Goal: Information Seeking & Learning: Find specific fact

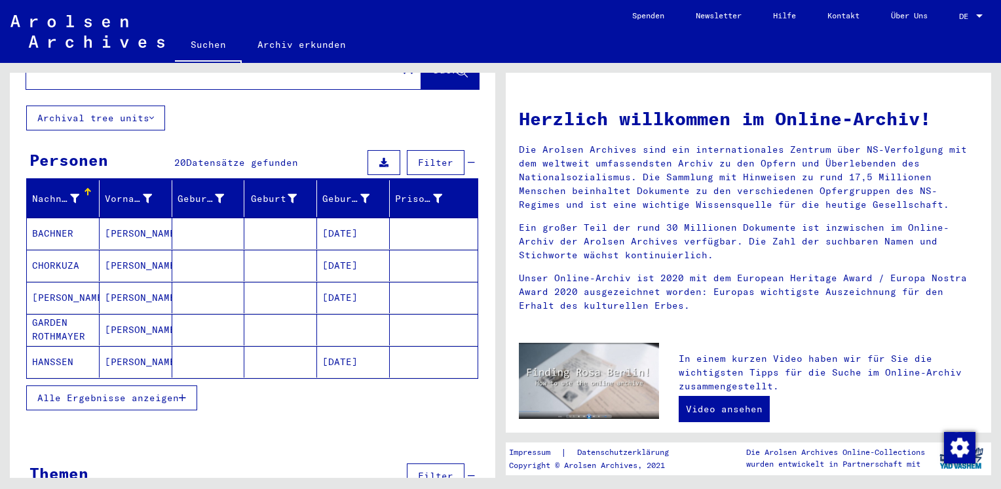
scroll to position [84, 0]
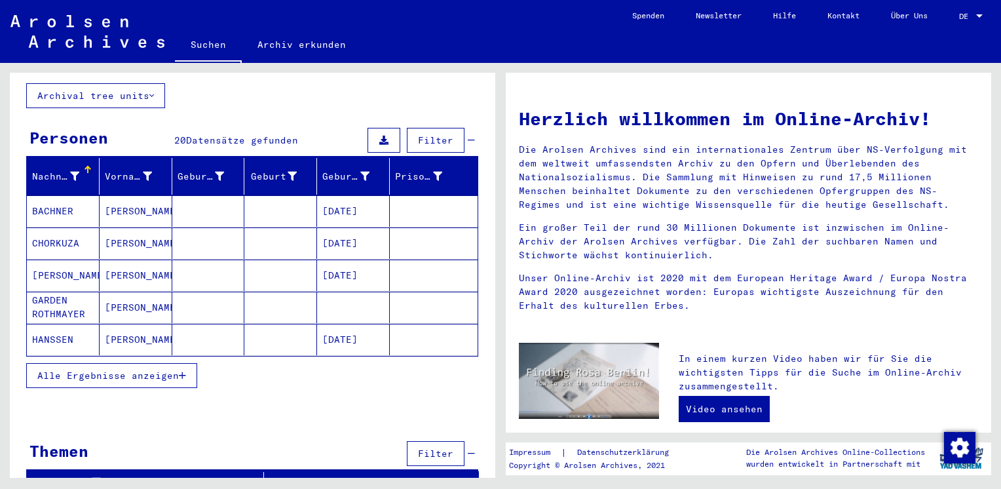
click at [157, 370] on span "Alle Ergebnisse anzeigen" at bounding box center [108, 376] width 142 height 12
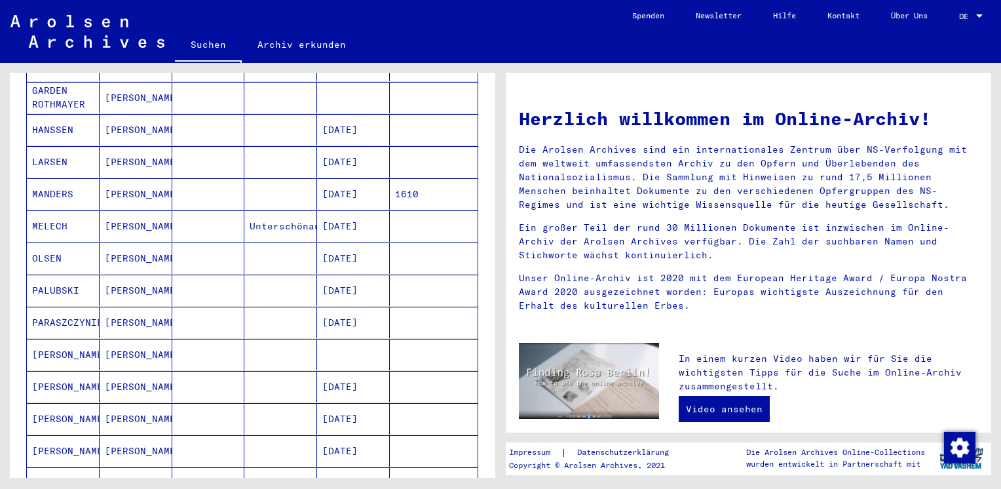
scroll to position [320, 0]
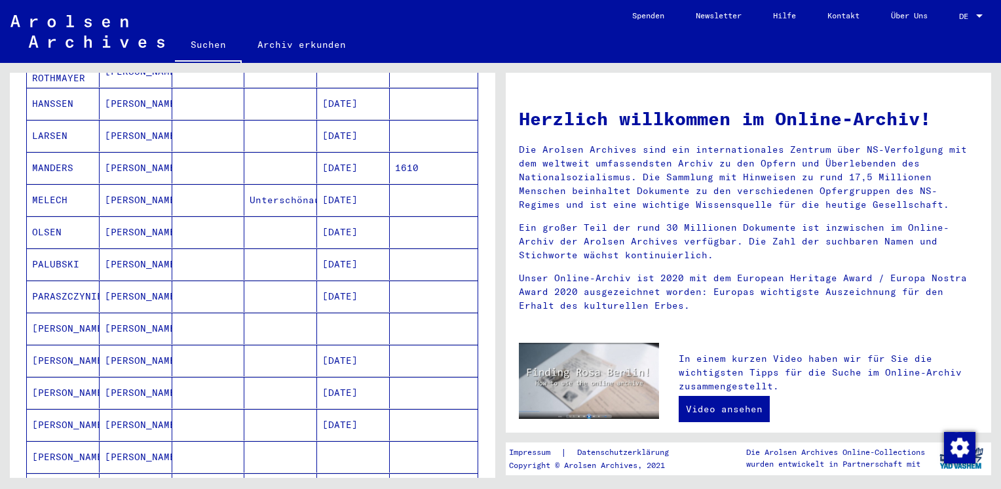
click at [140, 313] on mat-cell "[PERSON_NAME]" at bounding box center [136, 328] width 73 height 31
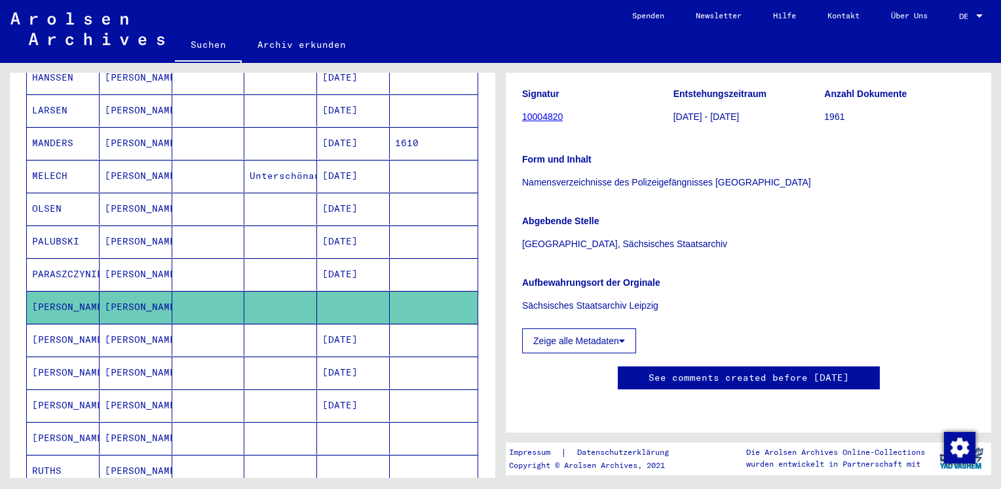
scroll to position [288, 0]
click at [613, 328] on button "Zeige alle Metadaten" at bounding box center [579, 340] width 114 height 25
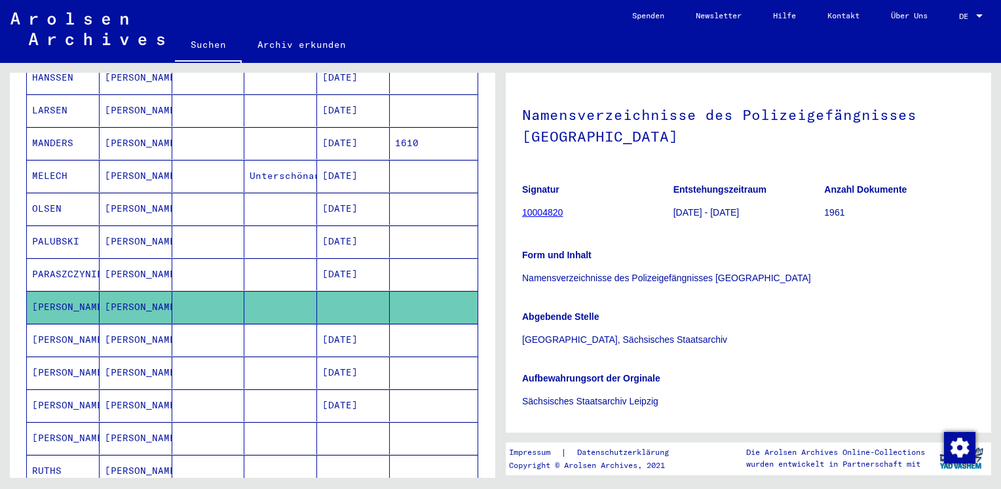
scroll to position [49, 0]
click at [555, 214] on link "10004820" at bounding box center [542, 213] width 41 height 10
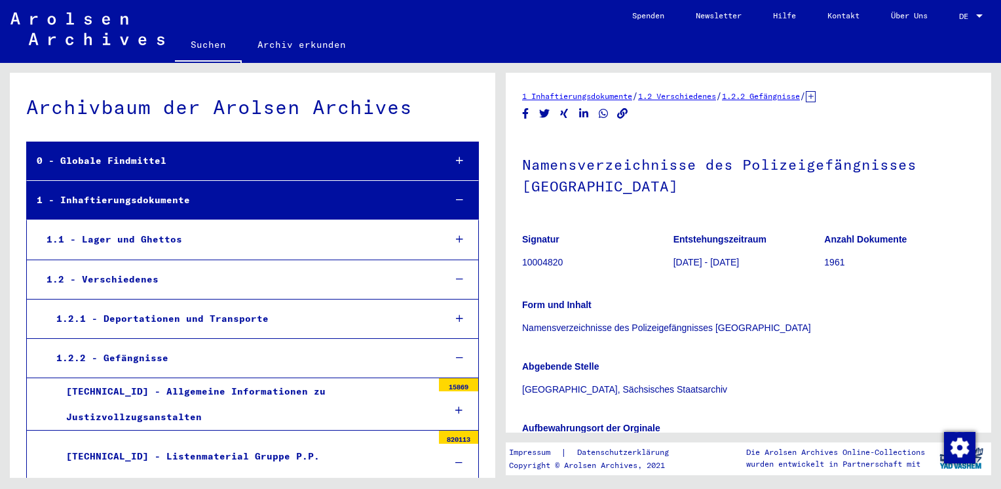
scroll to position [4046, 0]
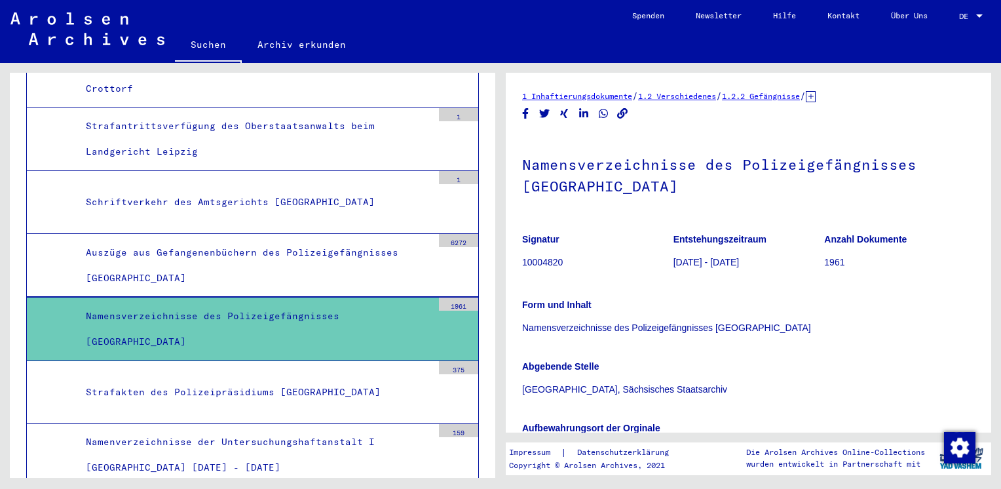
click at [391, 303] on div "Namensverzeichnisse des Polizeigefängnisses [GEOGRAPHIC_DATA]" at bounding box center [254, 328] width 357 height 51
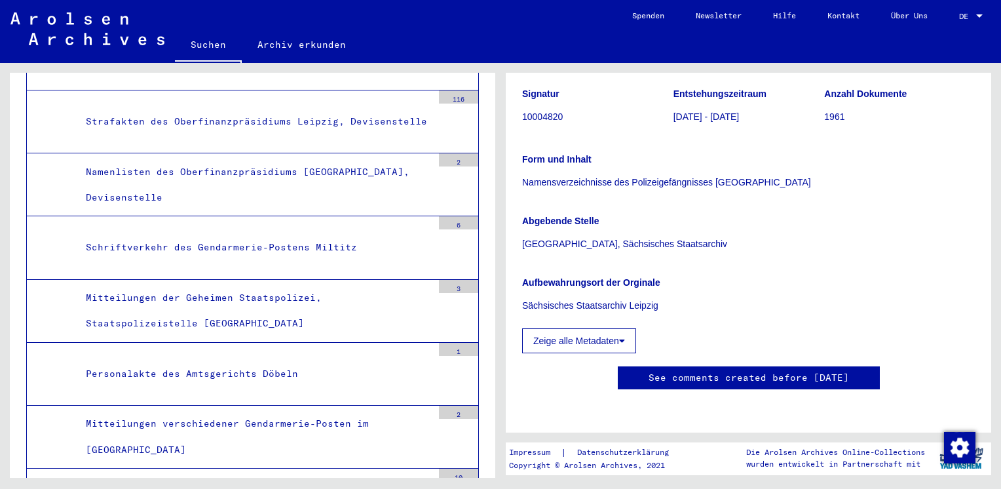
scroll to position [5500, 0]
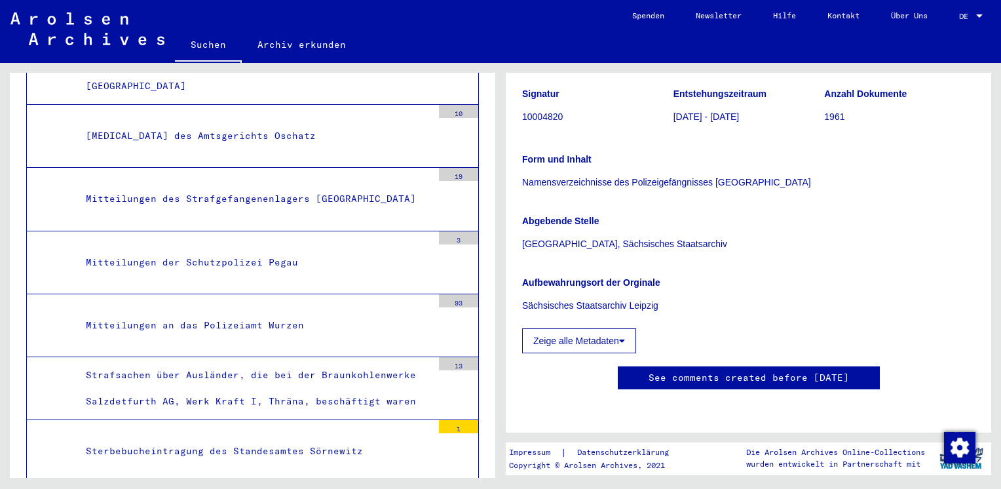
click at [339, 438] on div "Sterbebucheintragung des Standesamtes Sörnewitz" at bounding box center [254, 451] width 357 height 26
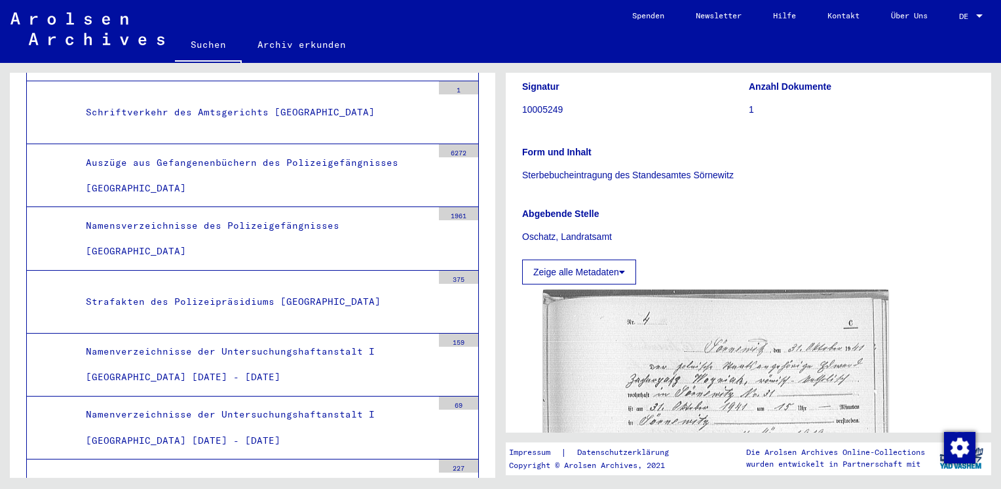
scroll to position [3773, 0]
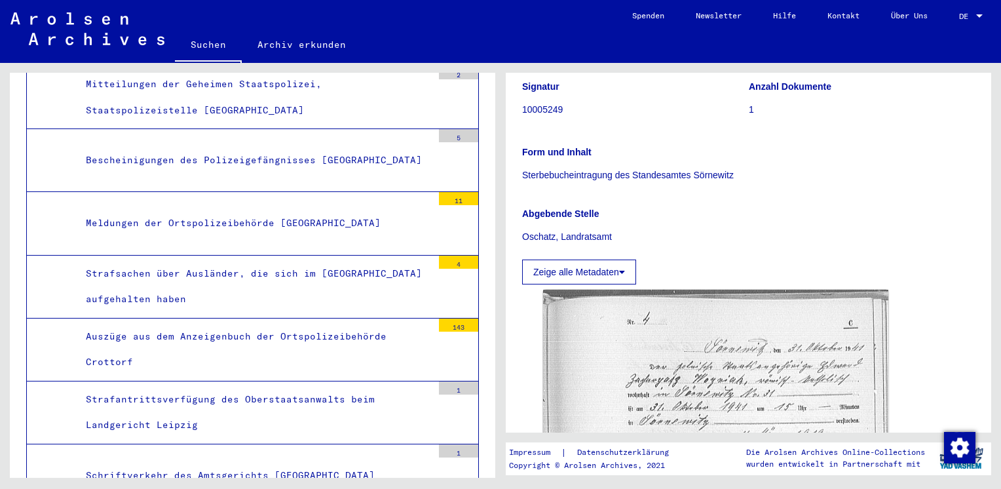
click at [439, 205] on div at bounding box center [458, 229] width 39 height 49
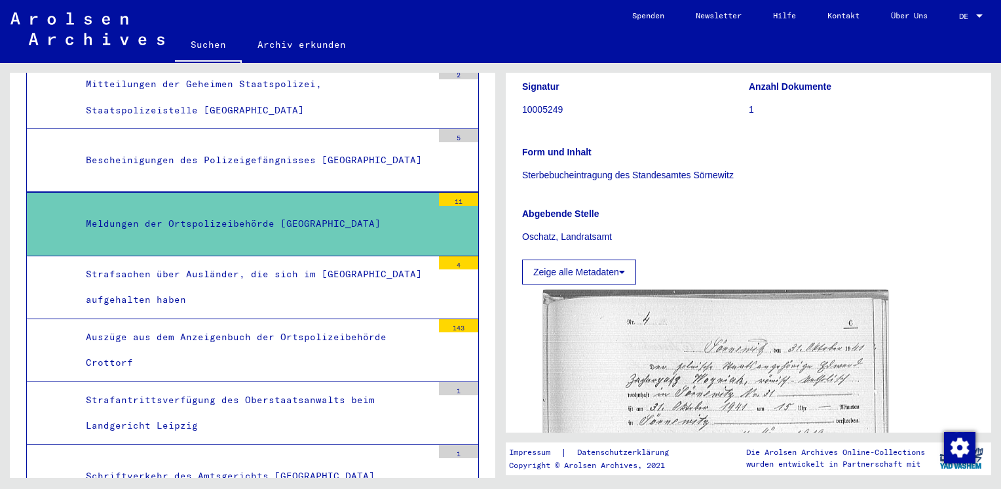
click at [439, 206] on div at bounding box center [458, 230] width 39 height 49
click at [443, 193] on div "11" at bounding box center [458, 199] width 39 height 13
click at [317, 211] on div "Meldungen der Ortspolizeibehörde [GEOGRAPHIC_DATA]" at bounding box center [254, 224] width 357 height 26
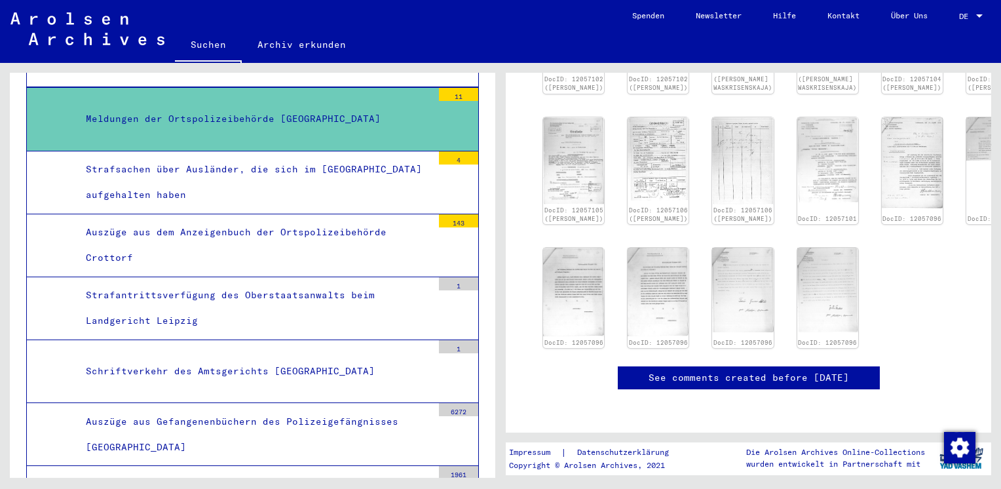
scroll to position [629, 0]
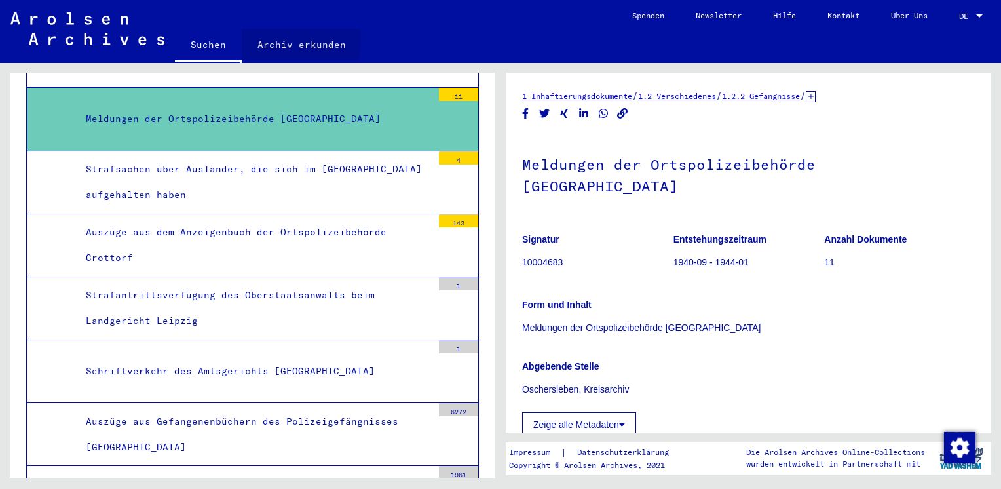
click at [278, 39] on link "Archiv erkunden" at bounding box center [302, 44] width 120 height 31
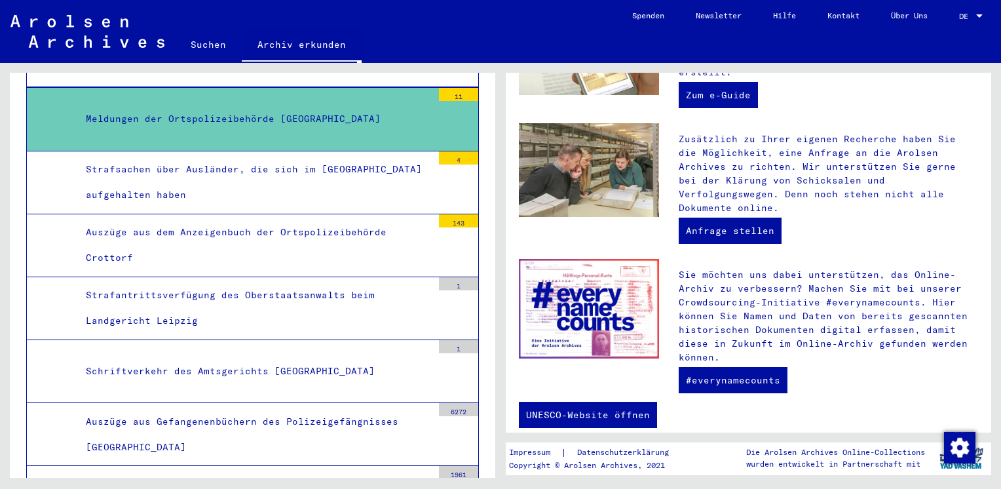
scroll to position [446, 0]
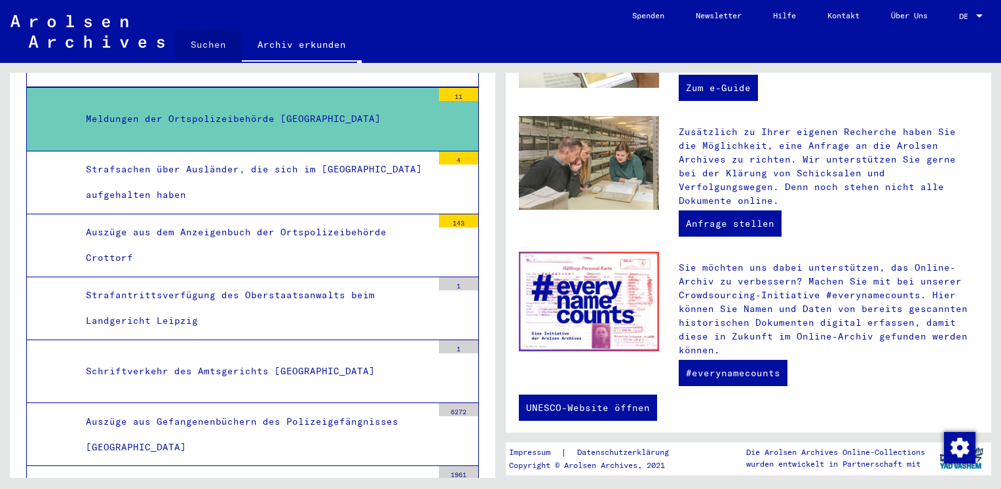
click at [216, 43] on link "Suchen" at bounding box center [208, 44] width 67 height 31
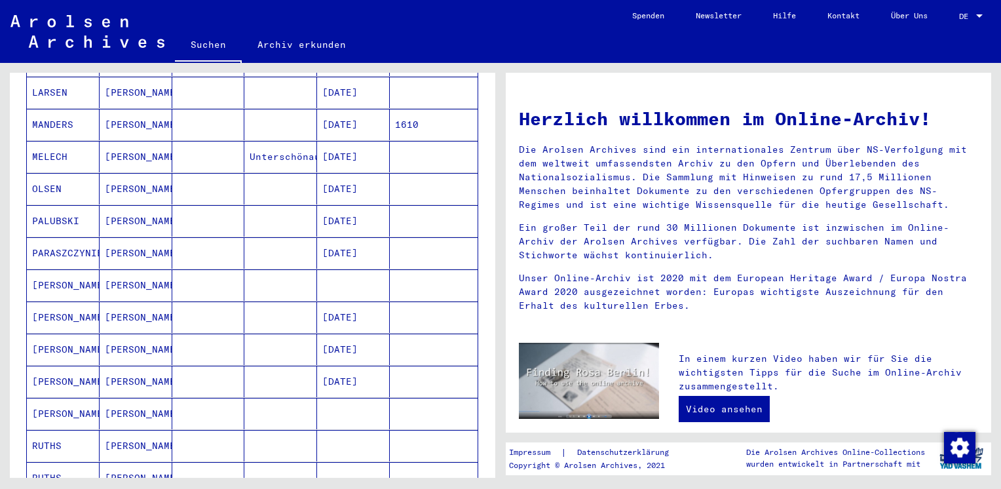
scroll to position [564, 0]
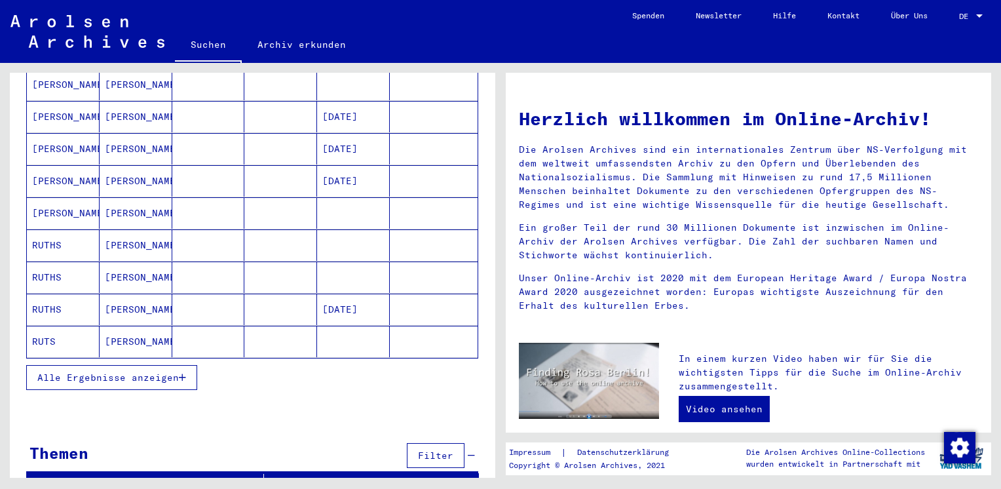
click at [147, 197] on mat-cell "[PERSON_NAME]" at bounding box center [136, 212] width 73 height 31
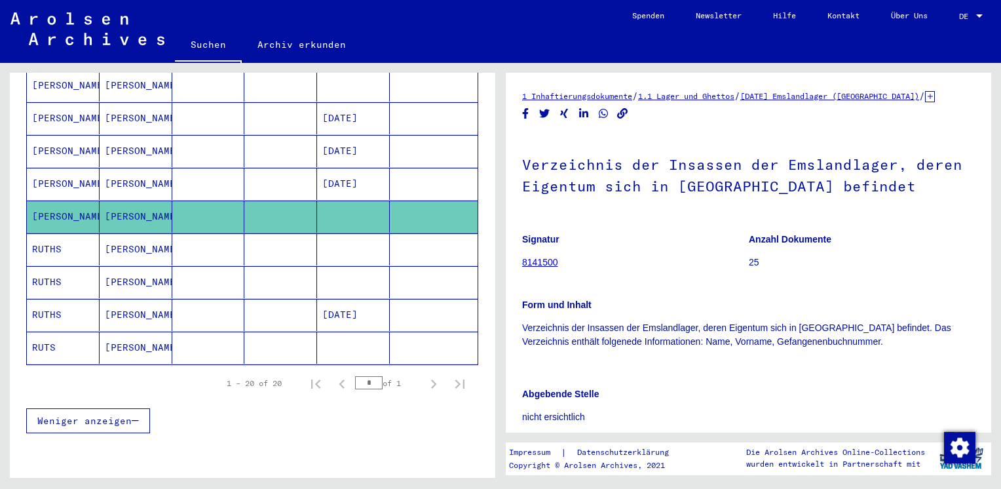
click at [537, 258] on link "8141500" at bounding box center [540, 262] width 36 height 10
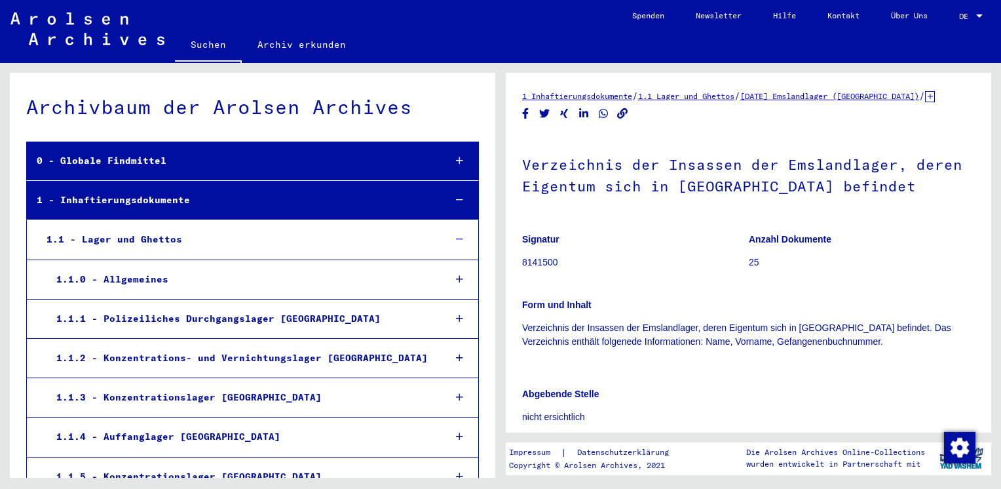
scroll to position [1633, 0]
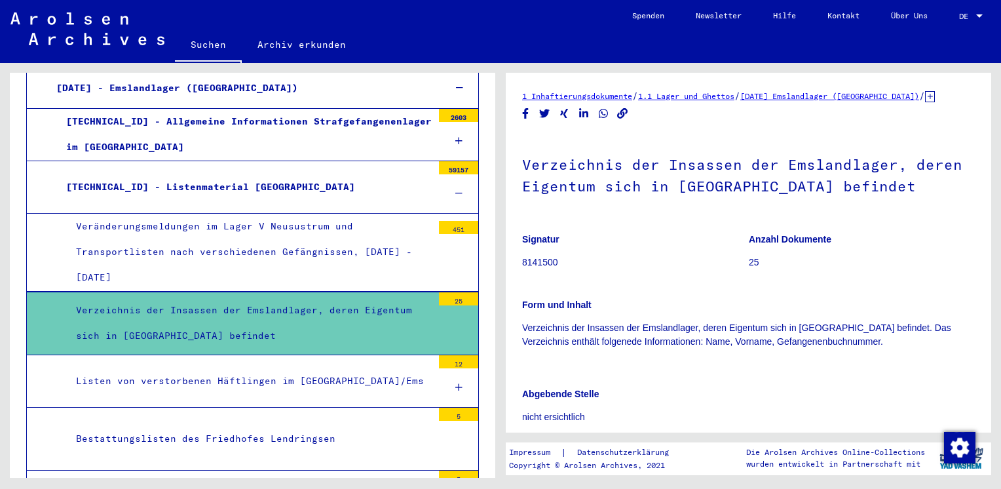
click at [421, 368] on div "Listen von verstorbenen Häftlingen im [GEOGRAPHIC_DATA]/Ems" at bounding box center [249, 381] width 366 height 26
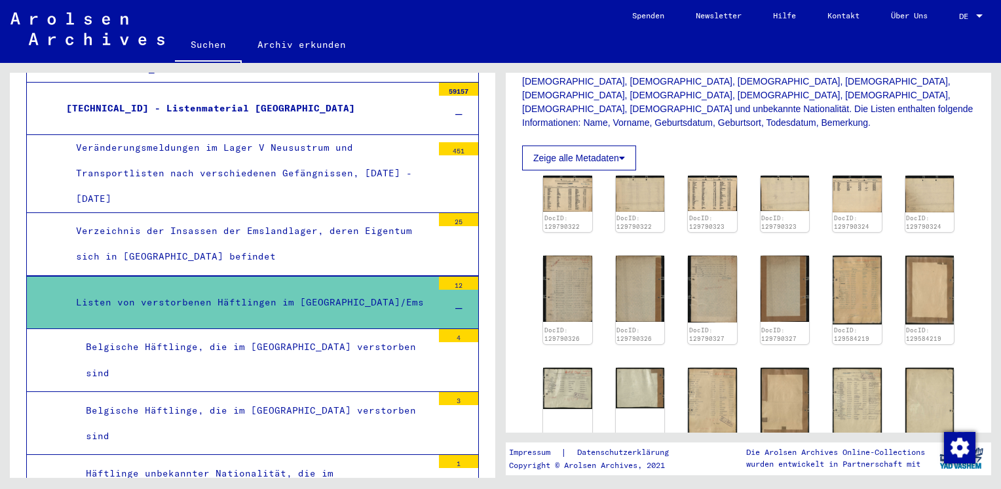
scroll to position [288, 0]
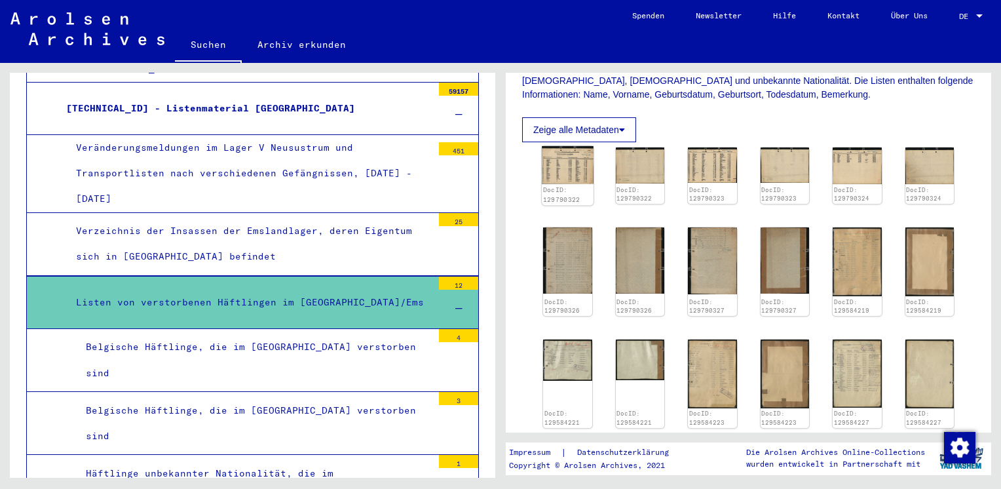
click at [558, 165] on img at bounding box center [567, 165] width 51 height 38
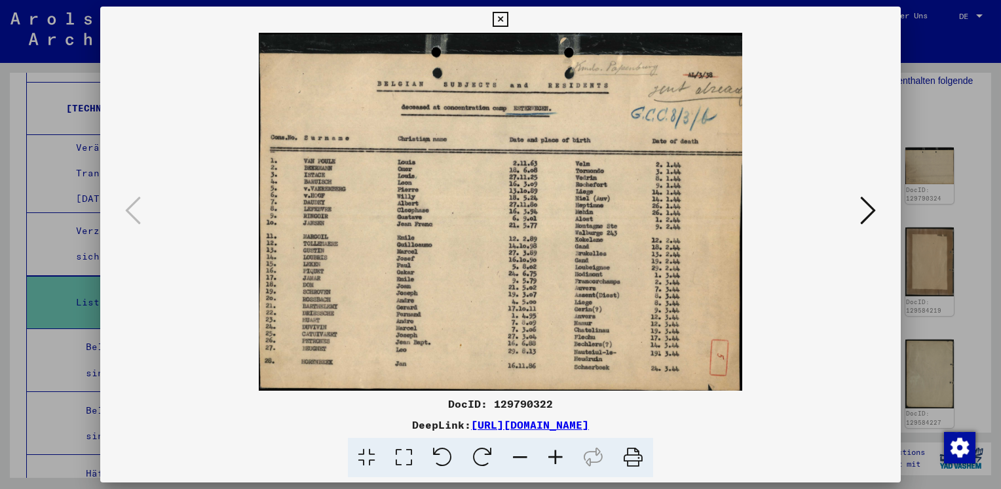
click at [857, 217] on button at bounding box center [869, 211] width 24 height 37
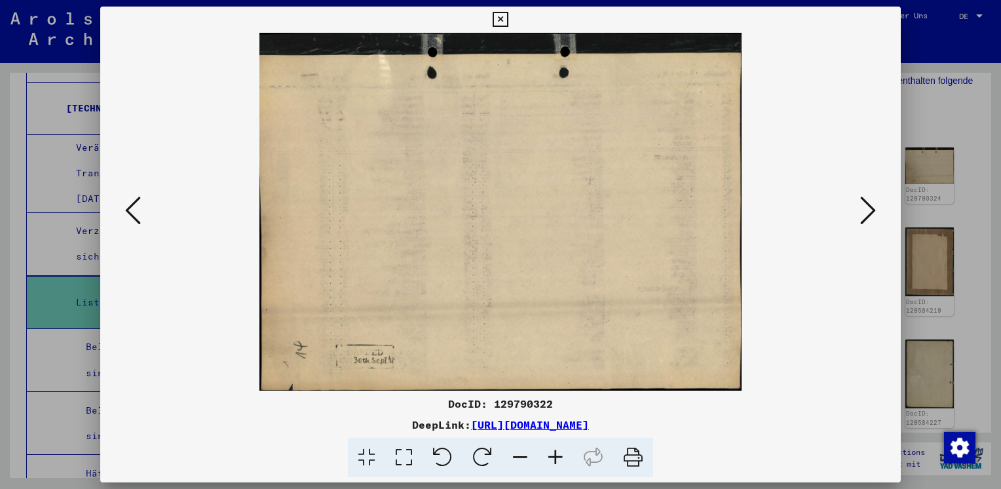
click at [857, 217] on button at bounding box center [869, 211] width 24 height 37
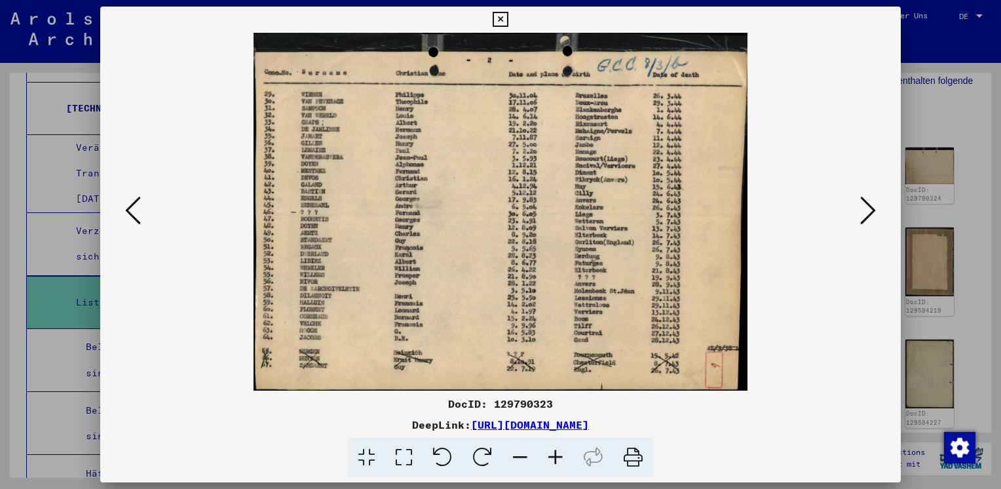
click at [868, 211] on icon at bounding box center [869, 210] width 16 height 31
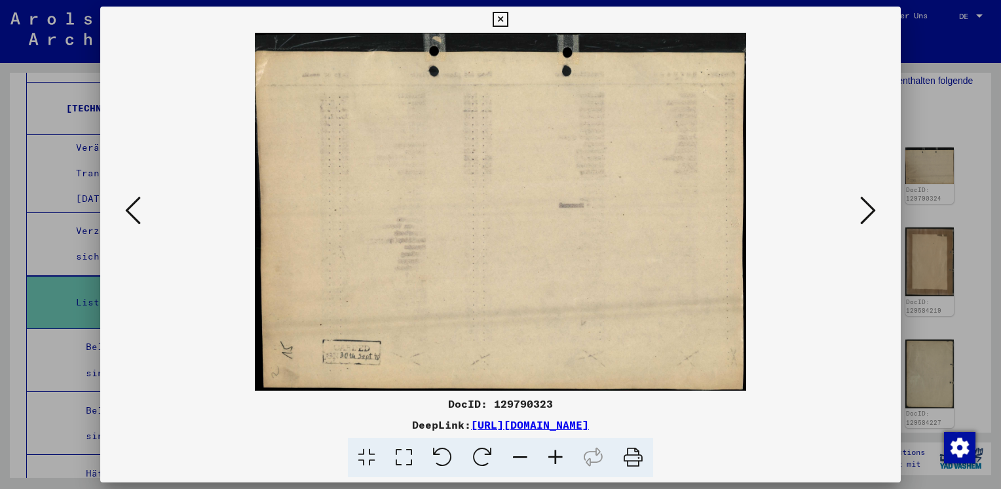
click at [868, 211] on icon at bounding box center [869, 210] width 16 height 31
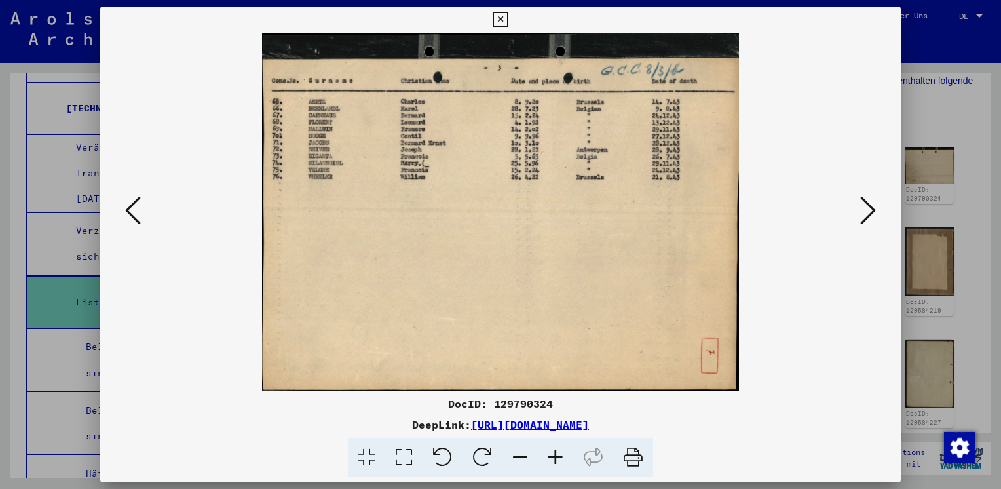
click at [868, 211] on icon at bounding box center [869, 210] width 16 height 31
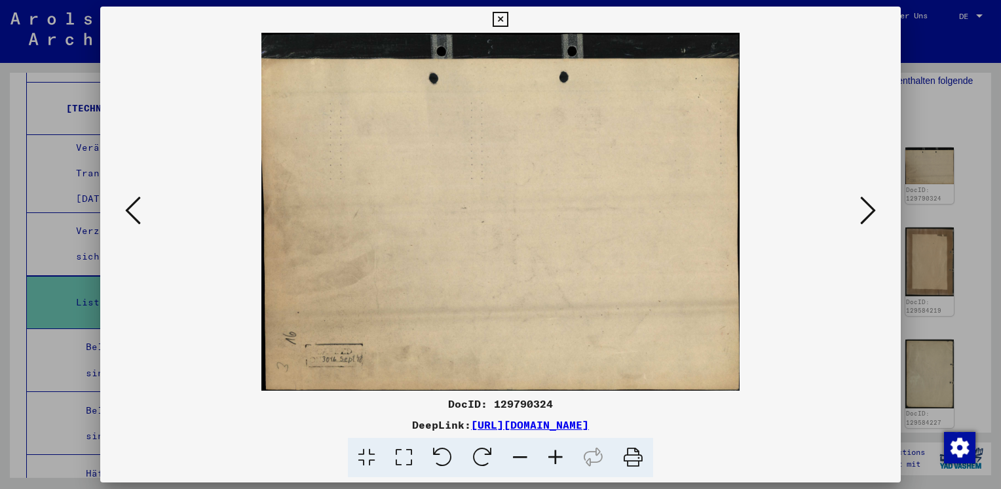
click at [868, 211] on icon at bounding box center [869, 210] width 16 height 31
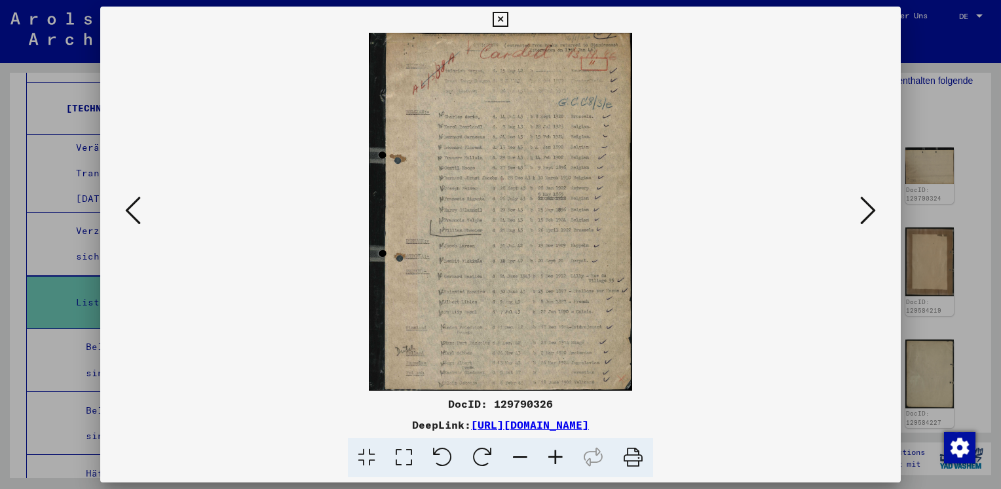
click at [868, 211] on icon at bounding box center [869, 210] width 16 height 31
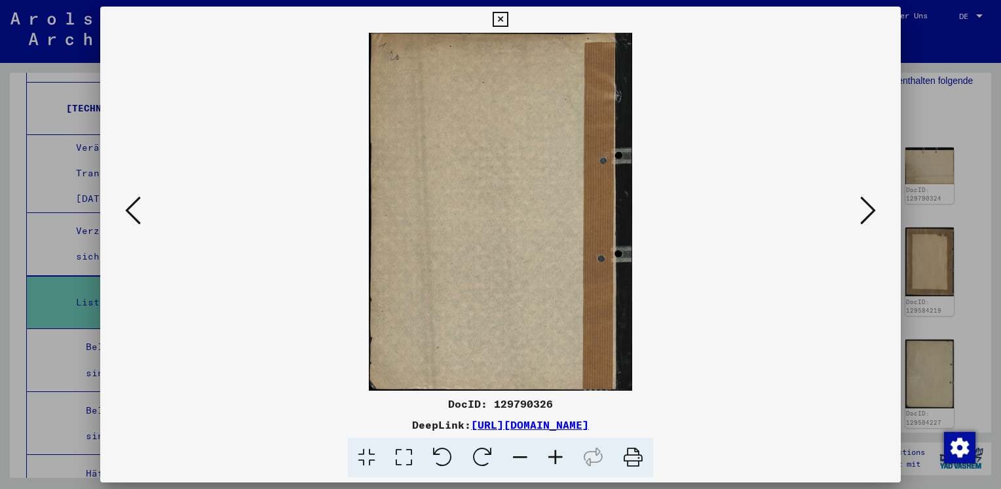
click at [868, 211] on icon at bounding box center [869, 210] width 16 height 31
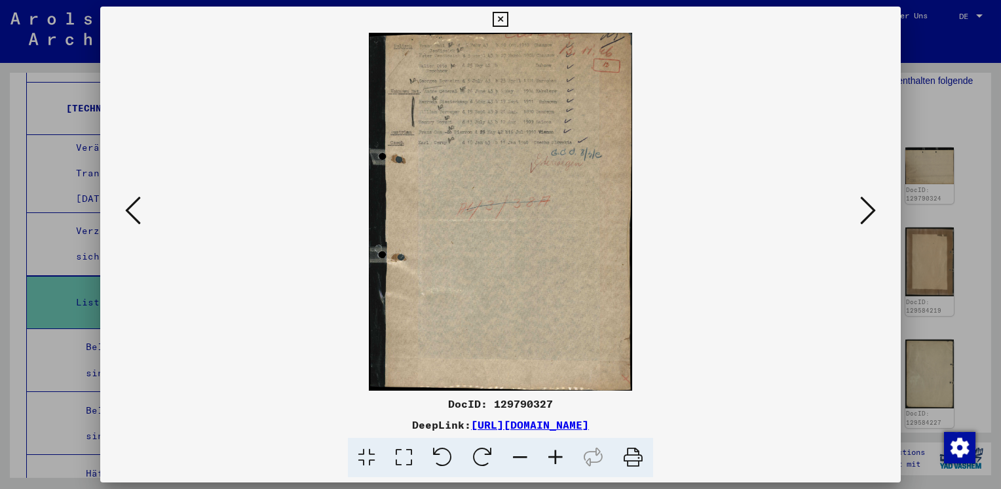
click at [868, 211] on icon at bounding box center [869, 210] width 16 height 31
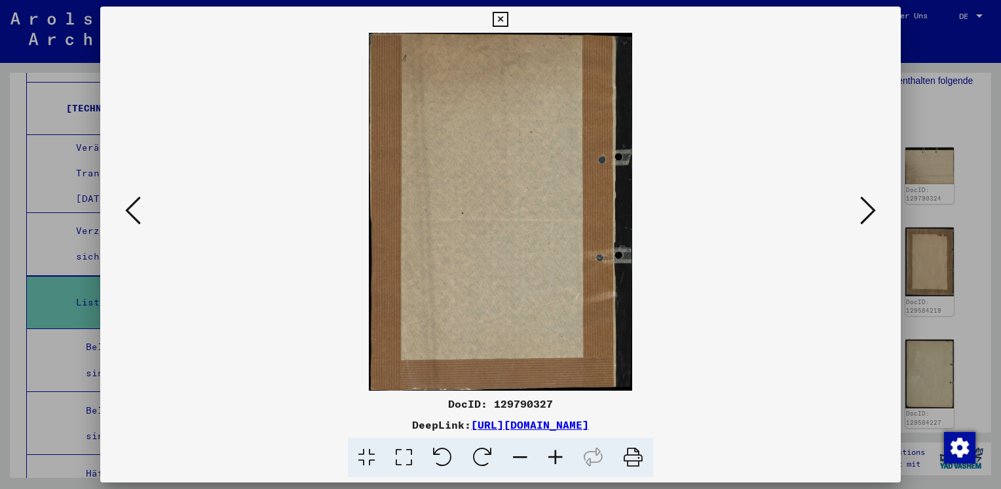
click at [868, 211] on icon at bounding box center [869, 210] width 16 height 31
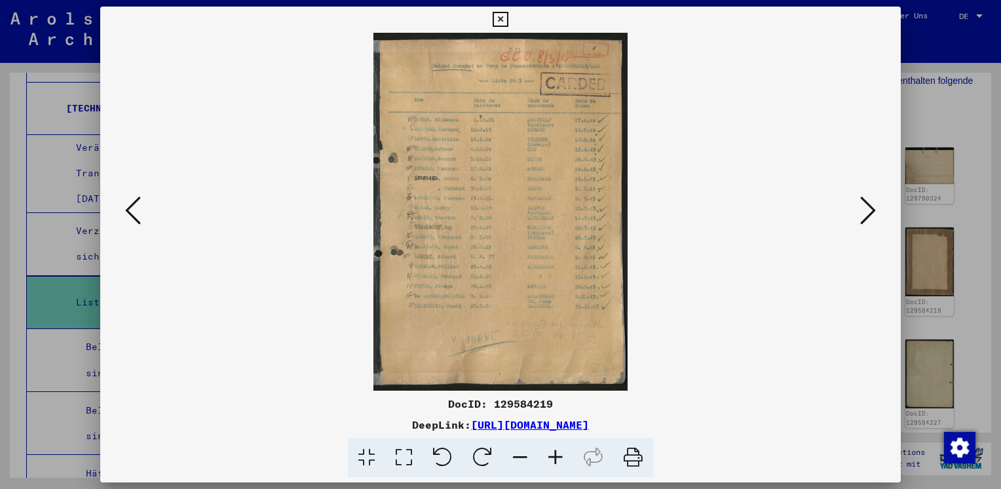
click at [868, 211] on icon at bounding box center [869, 210] width 16 height 31
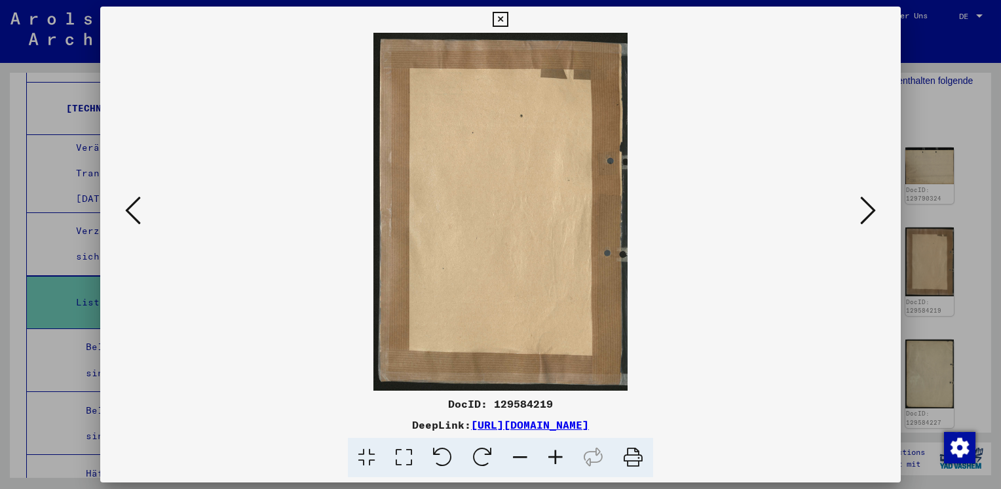
click at [868, 211] on icon at bounding box center [869, 210] width 16 height 31
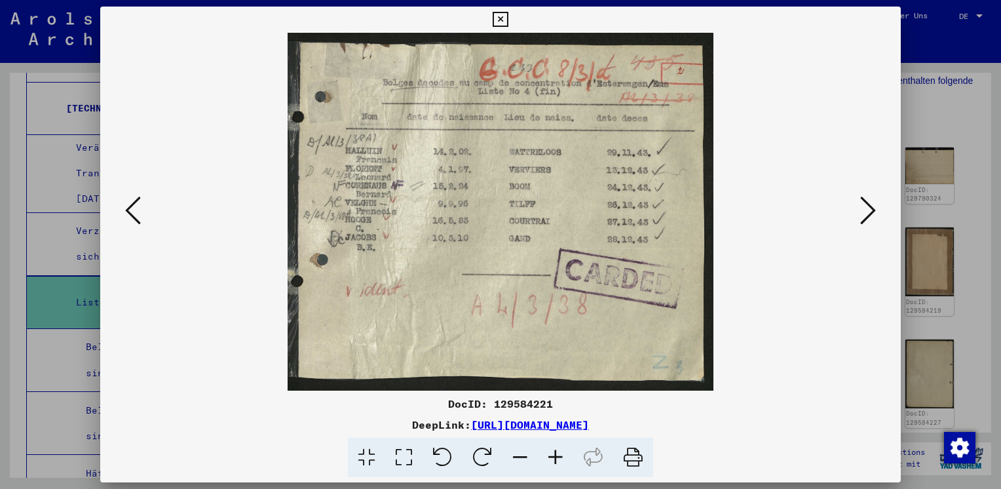
click at [868, 211] on icon at bounding box center [869, 210] width 16 height 31
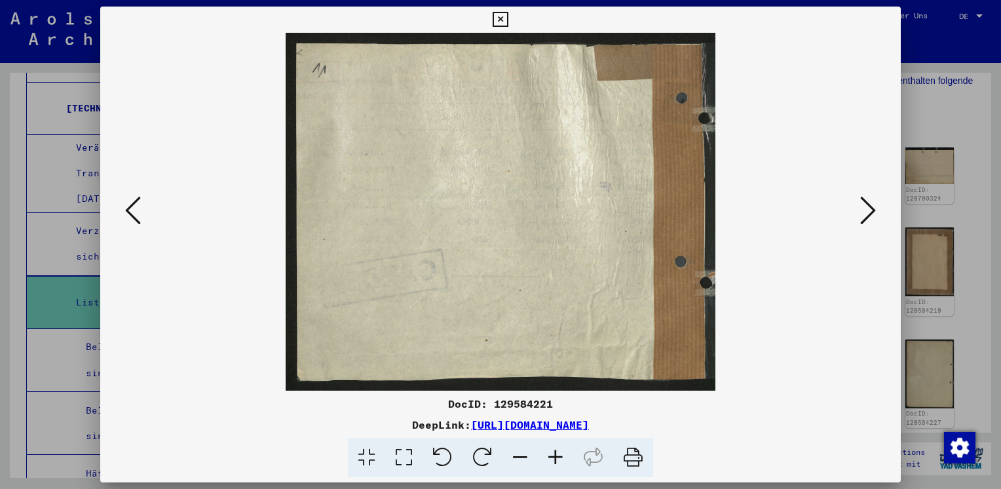
click at [868, 211] on icon at bounding box center [869, 210] width 16 height 31
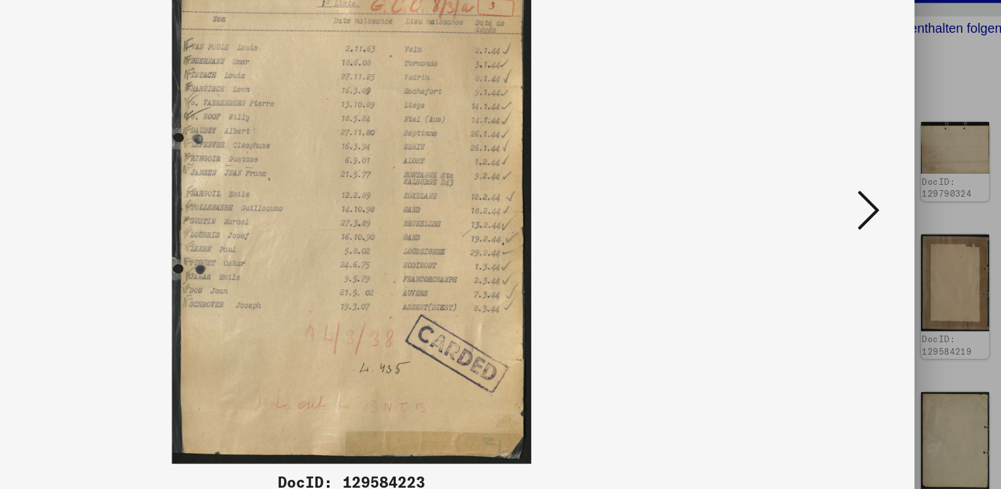
click at [868, 211] on icon at bounding box center [869, 210] width 16 height 31
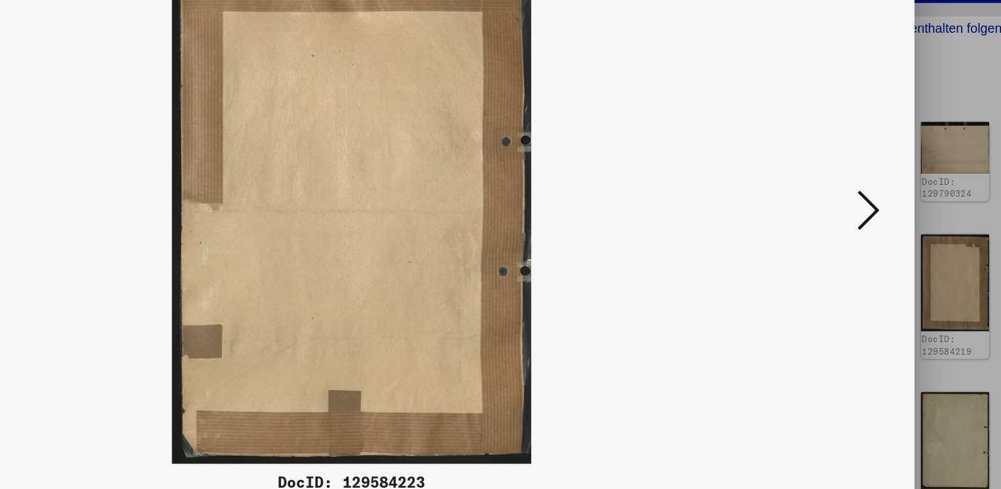
click at [868, 211] on icon at bounding box center [869, 210] width 16 height 31
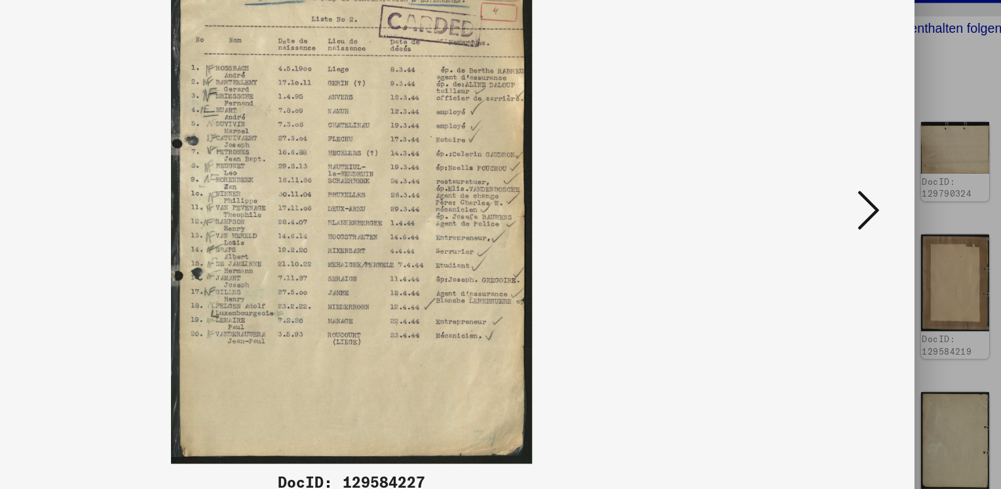
click at [868, 211] on icon at bounding box center [869, 210] width 16 height 31
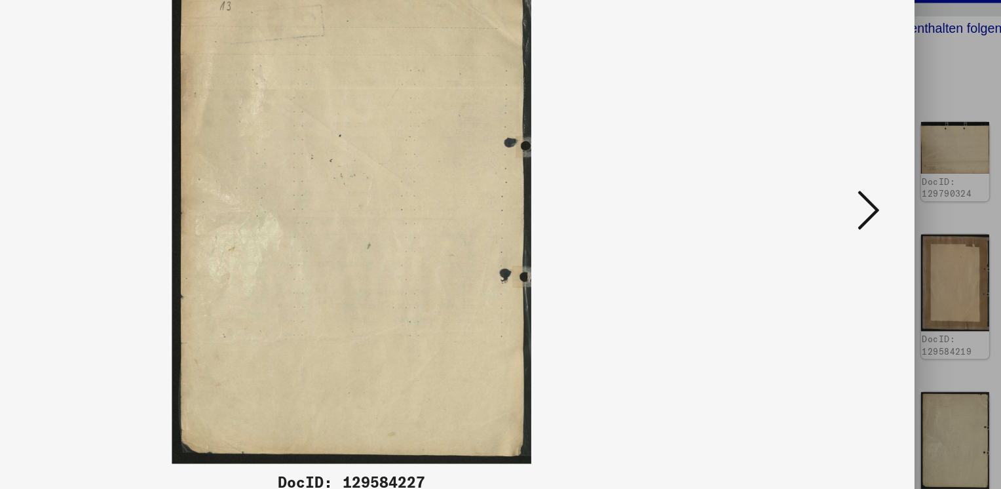
click at [868, 211] on icon at bounding box center [869, 210] width 16 height 31
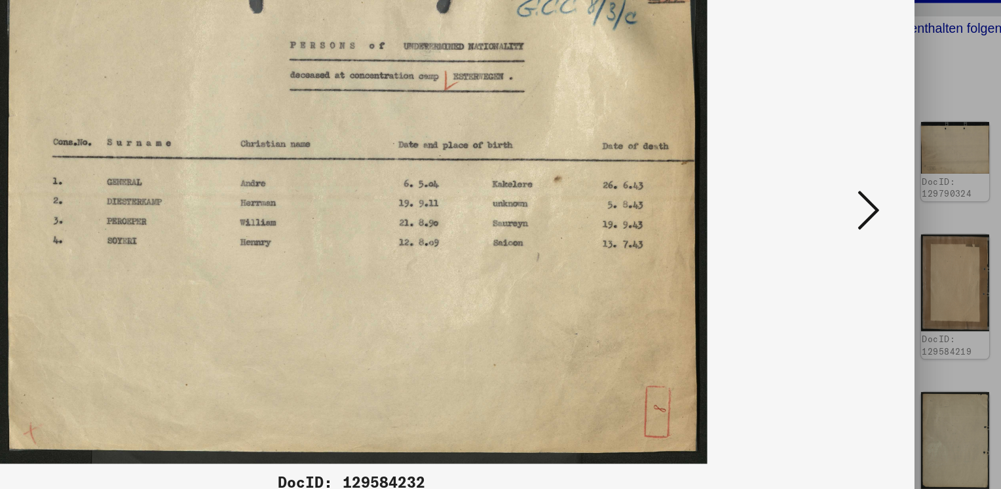
click at [868, 211] on icon at bounding box center [869, 210] width 16 height 31
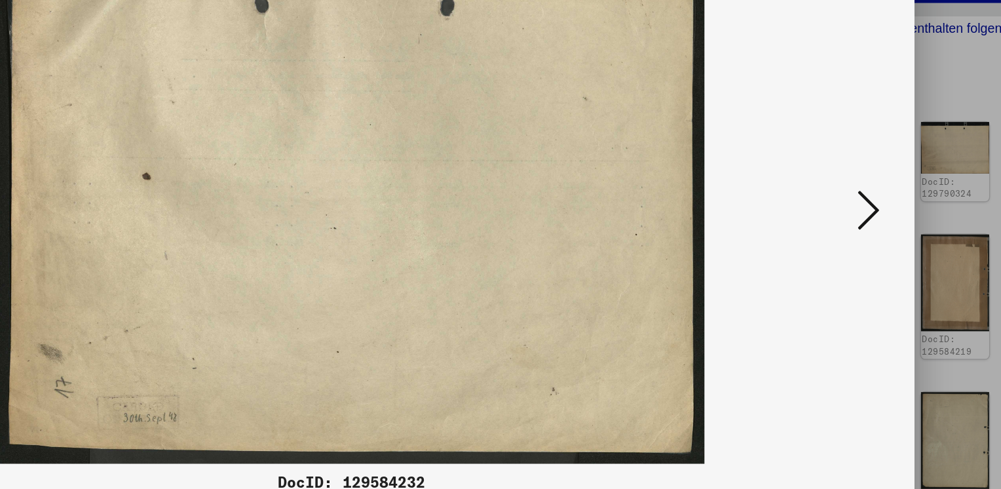
click at [868, 211] on icon at bounding box center [869, 210] width 16 height 31
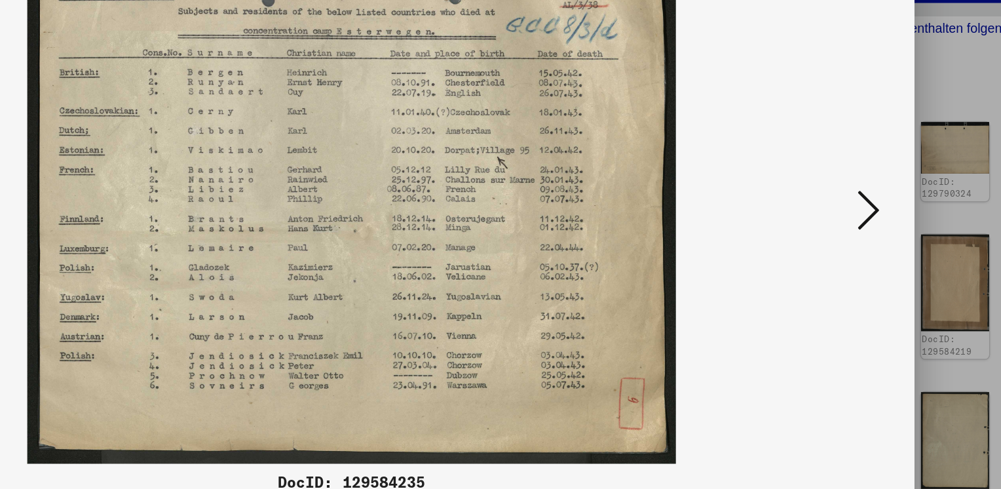
click at [868, 211] on icon at bounding box center [869, 210] width 16 height 31
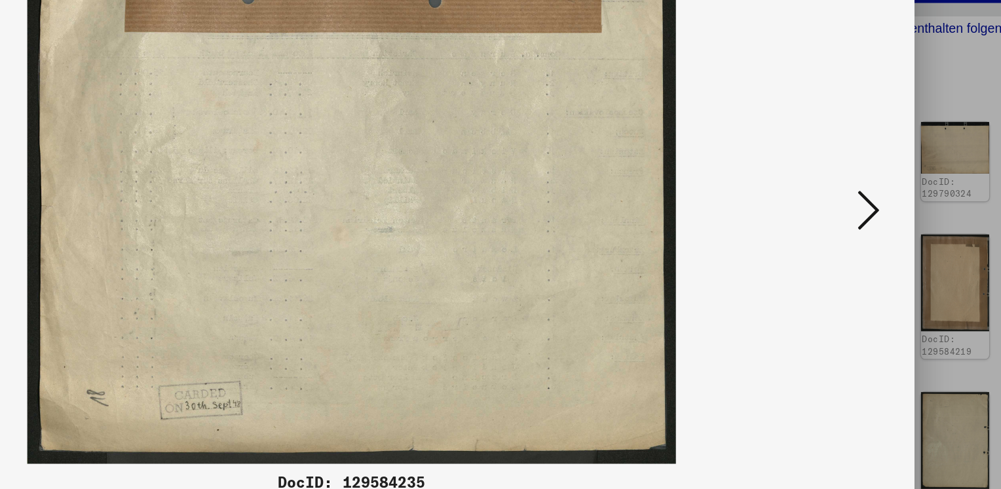
click at [868, 211] on icon at bounding box center [869, 210] width 16 height 31
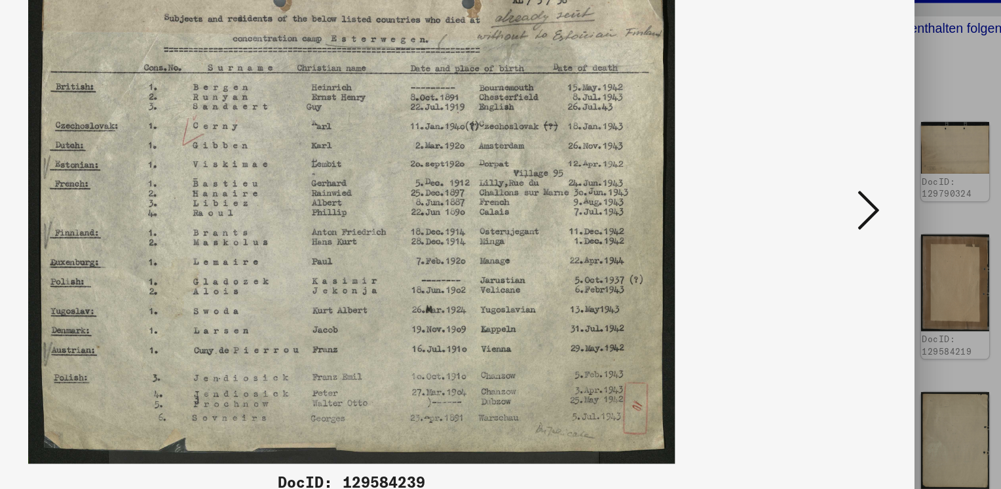
click at [868, 211] on icon at bounding box center [869, 210] width 16 height 31
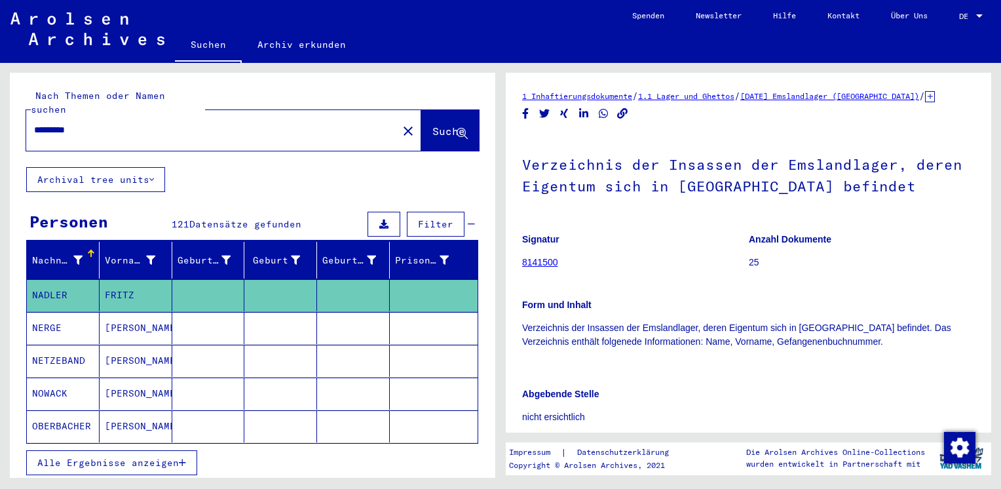
click at [180, 458] on icon "button" at bounding box center [182, 462] width 7 height 9
click at [118, 123] on input "*********" at bounding box center [212, 130] width 356 height 14
type input "*"
type input "******"
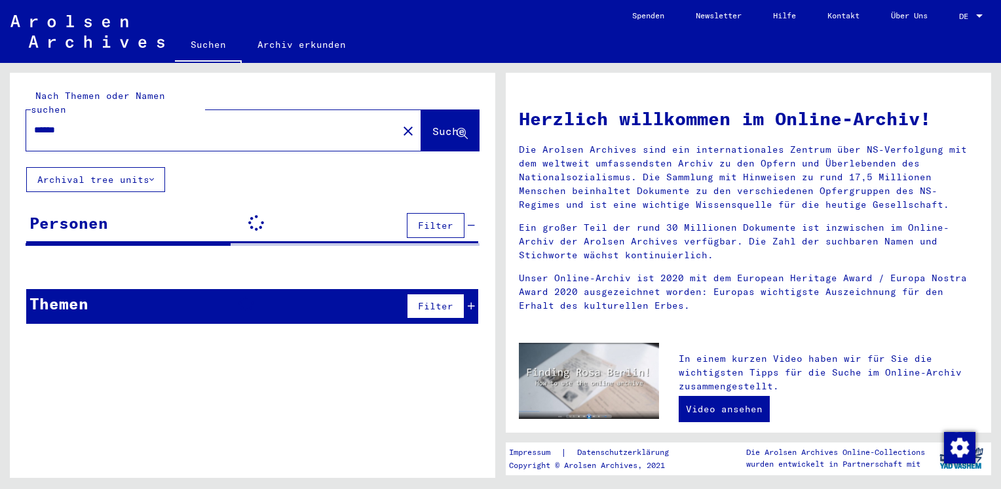
click at [463, 299] on button "Filter" at bounding box center [436, 306] width 58 height 25
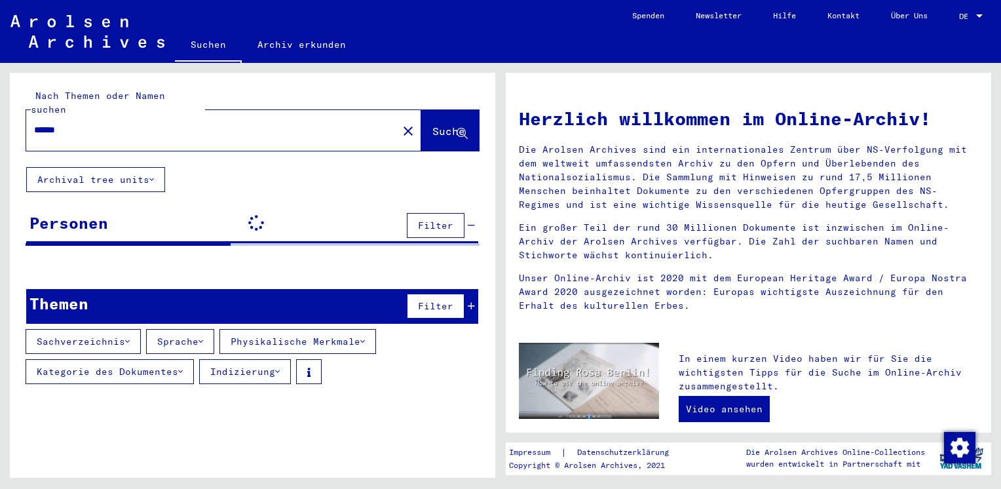
click at [200, 329] on button "Sprache" at bounding box center [180, 341] width 68 height 25
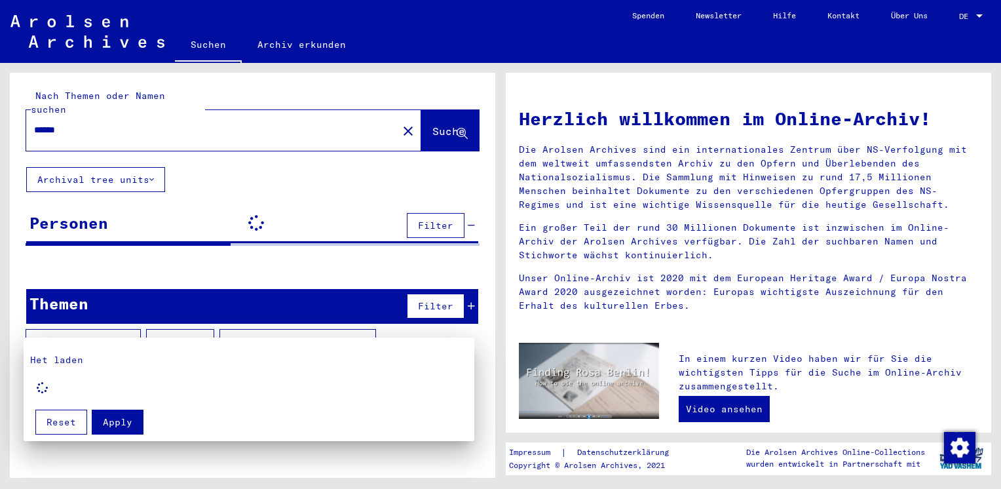
click at [401, 459] on div at bounding box center [500, 244] width 1001 height 489
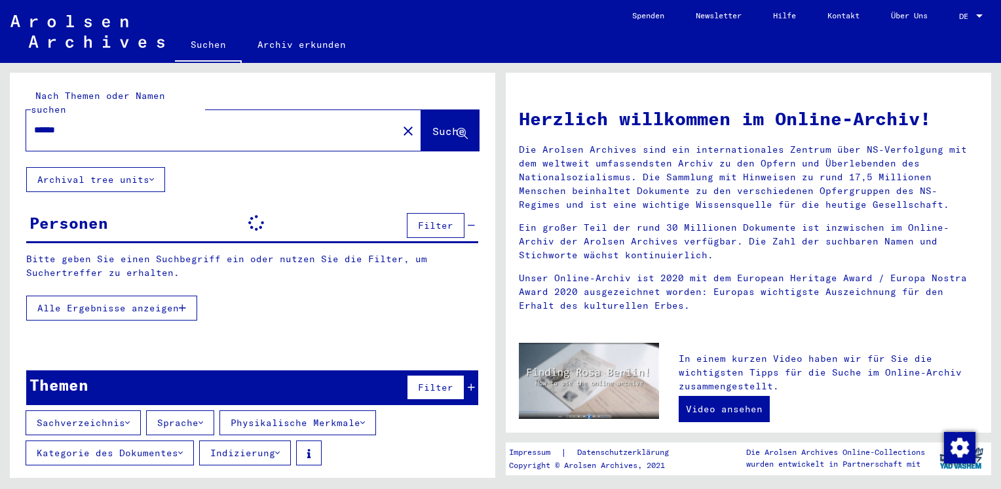
click at [158, 302] on span "Alle Ergebnisse anzeigen" at bounding box center [108, 308] width 142 height 12
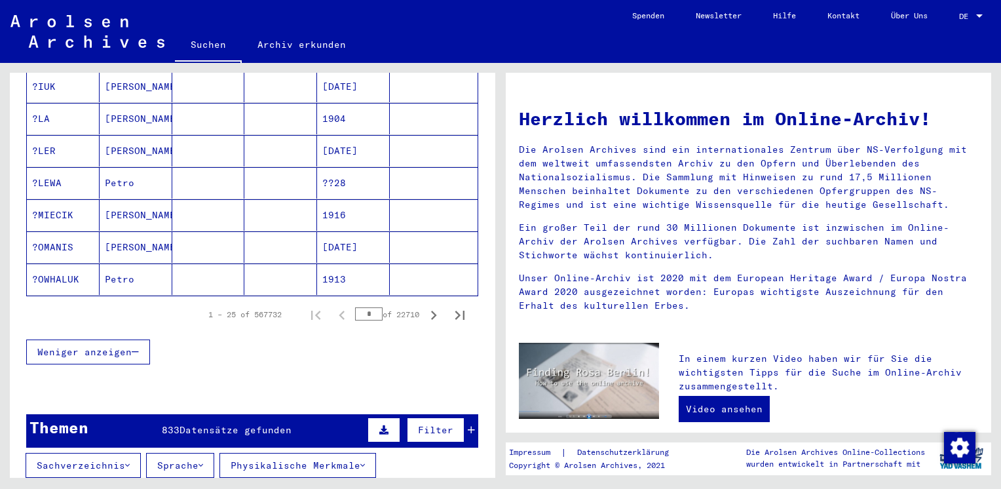
scroll to position [813, 0]
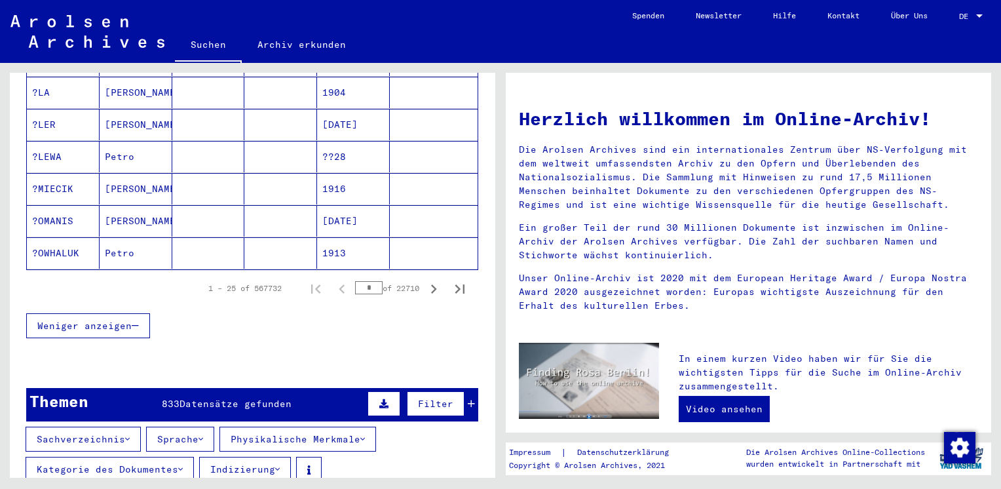
click at [131, 320] on div "Weniger anzeigen" at bounding box center [252, 326] width 452 height 38
click at [134, 313] on button "Weniger anzeigen" at bounding box center [88, 325] width 124 height 25
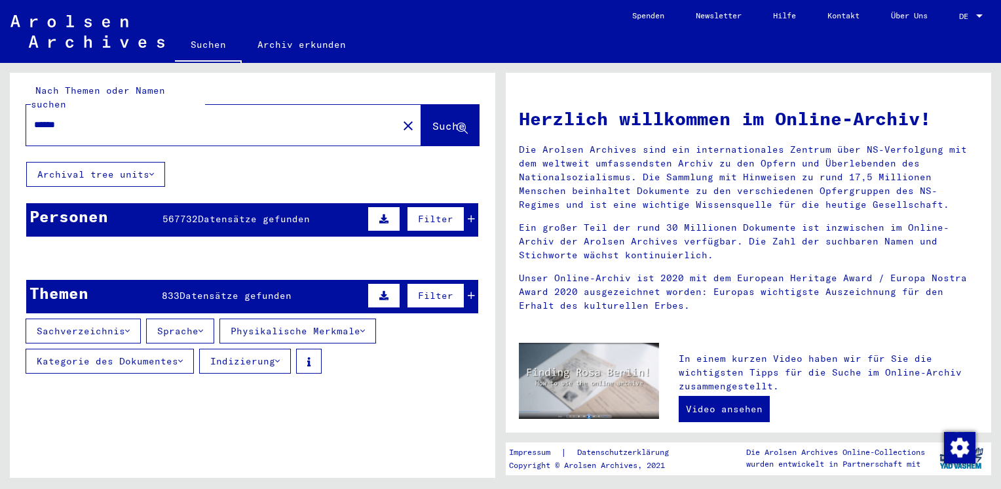
scroll to position [0, 0]
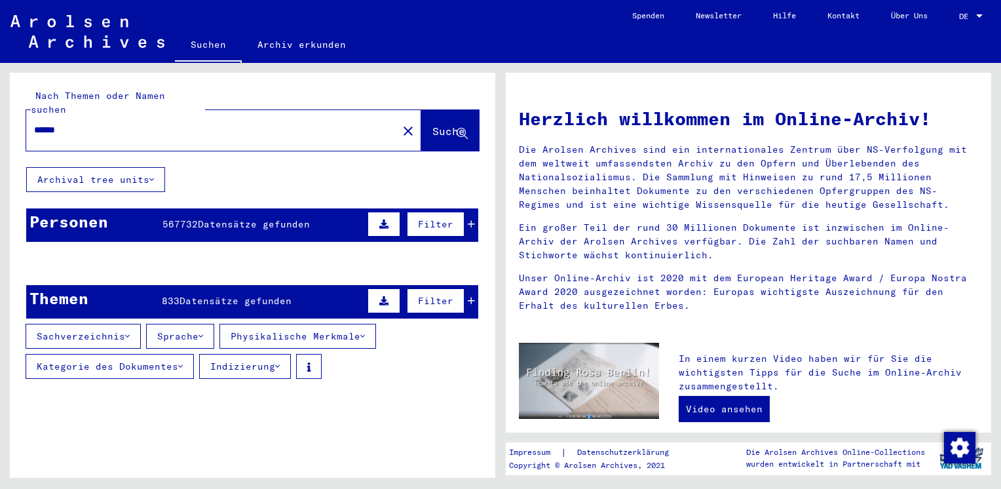
click at [142, 167] on button "Archival tree units" at bounding box center [95, 179] width 139 height 25
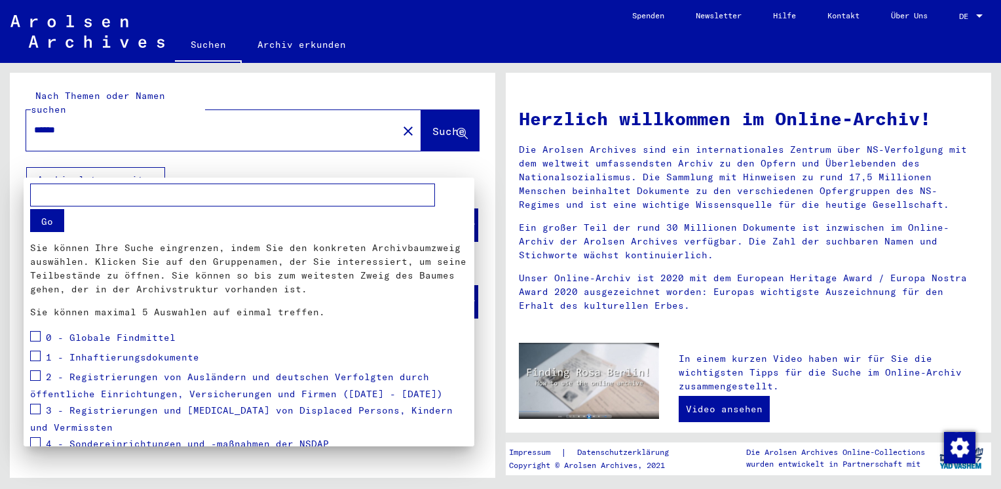
click at [41, 374] on div "2 - Registrierungen von Ausländern und deutschen Verfolgten durch öffentliche E…" at bounding box center [249, 384] width 438 height 33
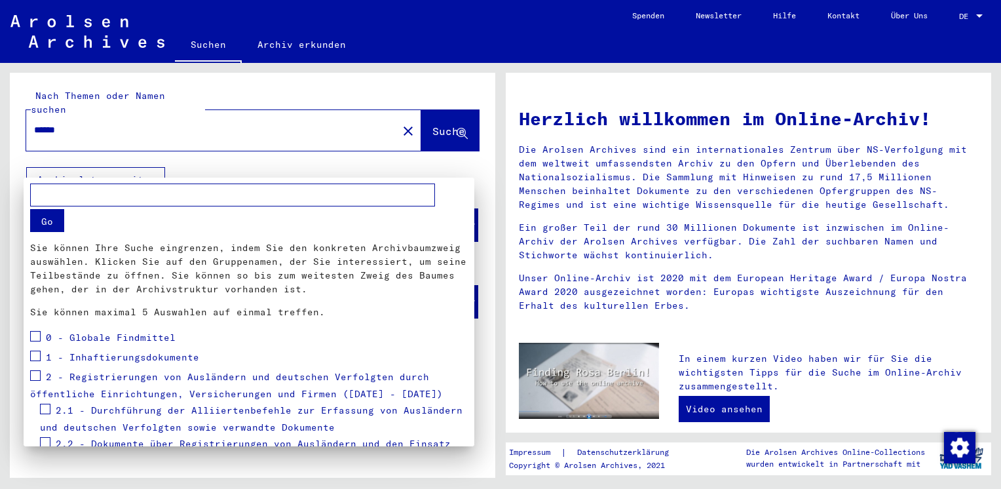
click at [41, 355] on div "1 - Inhaftierungsdokumente" at bounding box center [114, 358] width 169 height 20
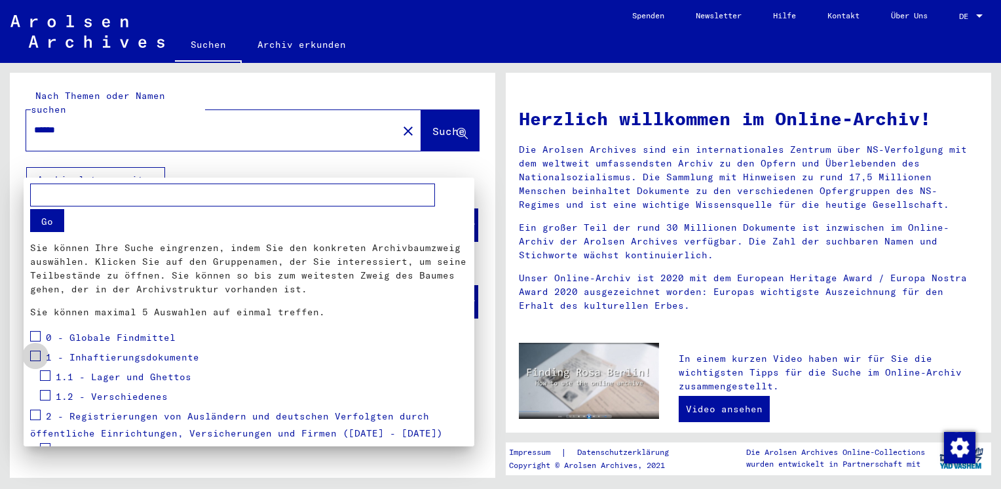
click at [33, 355] on span at bounding box center [35, 356] width 10 height 10
click at [47, 374] on span at bounding box center [45, 375] width 10 height 10
click at [48, 399] on span at bounding box center [45, 395] width 10 height 10
click at [38, 414] on span at bounding box center [35, 415] width 10 height 10
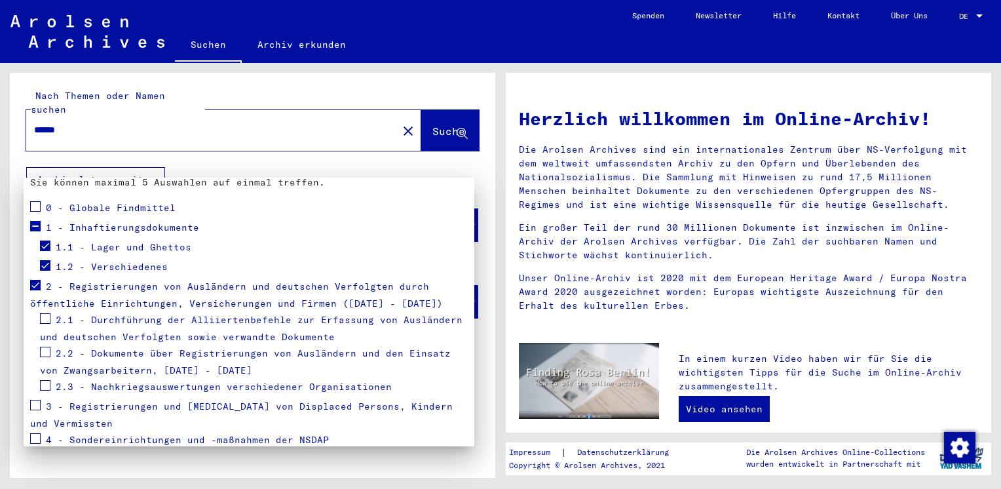
scroll to position [131, 0]
click at [43, 312] on span at bounding box center [45, 317] width 10 height 10
click at [46, 351] on span at bounding box center [45, 350] width 10 height 10
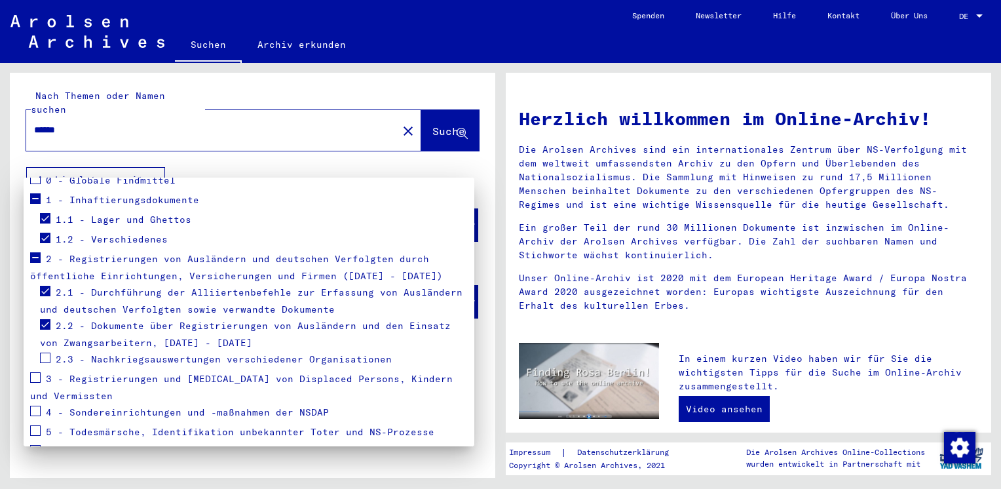
scroll to position [210, 0]
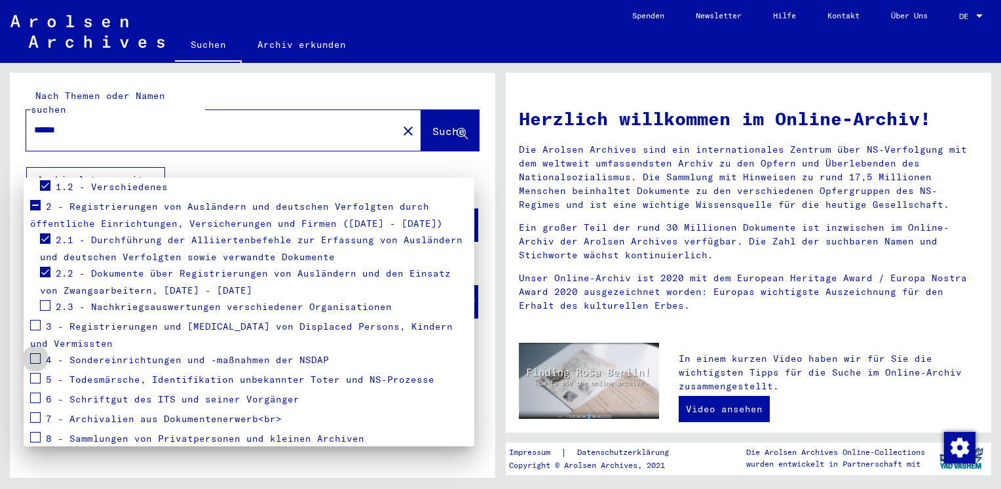
click at [37, 358] on span at bounding box center [35, 358] width 10 height 10
click at [38, 376] on span at bounding box center [35, 378] width 10 height 10
click at [31, 400] on span at bounding box center [35, 398] width 10 height 10
click at [37, 382] on span at bounding box center [35, 378] width 10 height 10
click at [35, 378] on span at bounding box center [35, 378] width 10 height 10
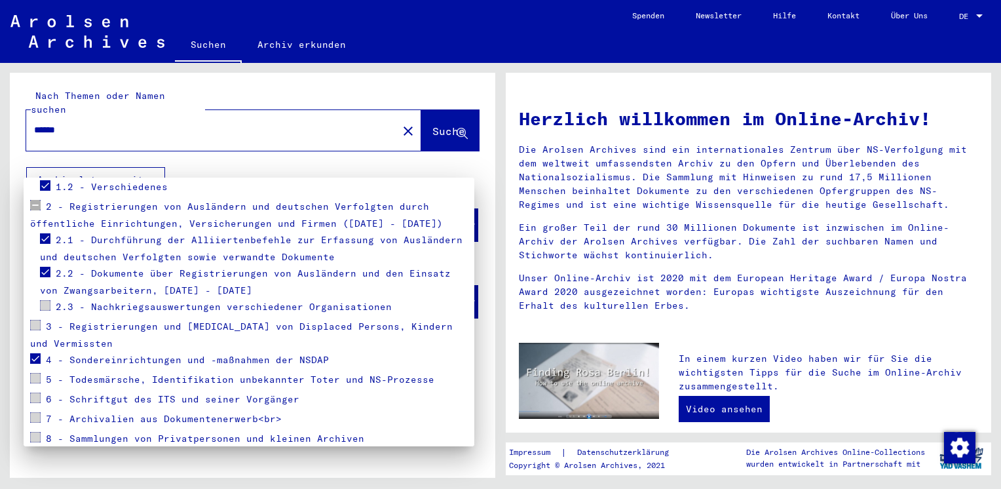
click at [35, 378] on span at bounding box center [35, 378] width 10 height 10
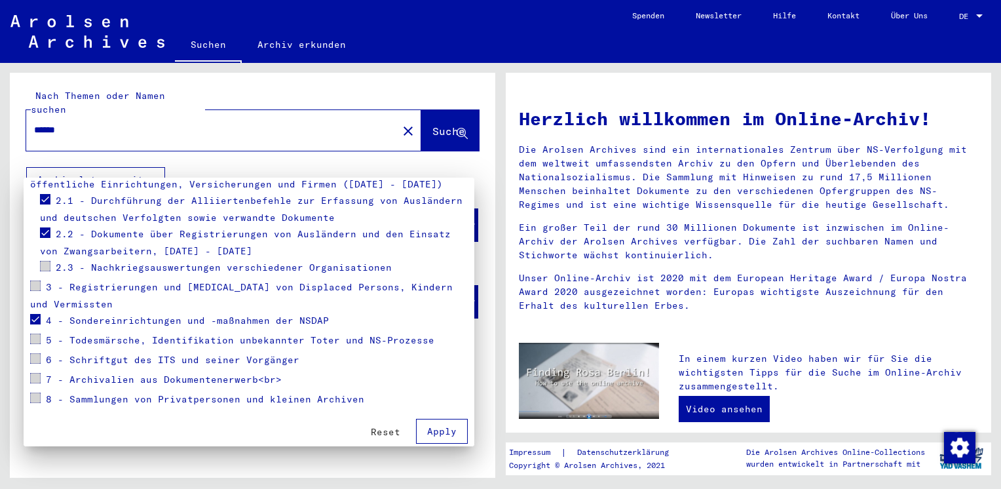
scroll to position [252, 0]
click at [438, 427] on span "Apply" at bounding box center [441, 429] width 29 height 12
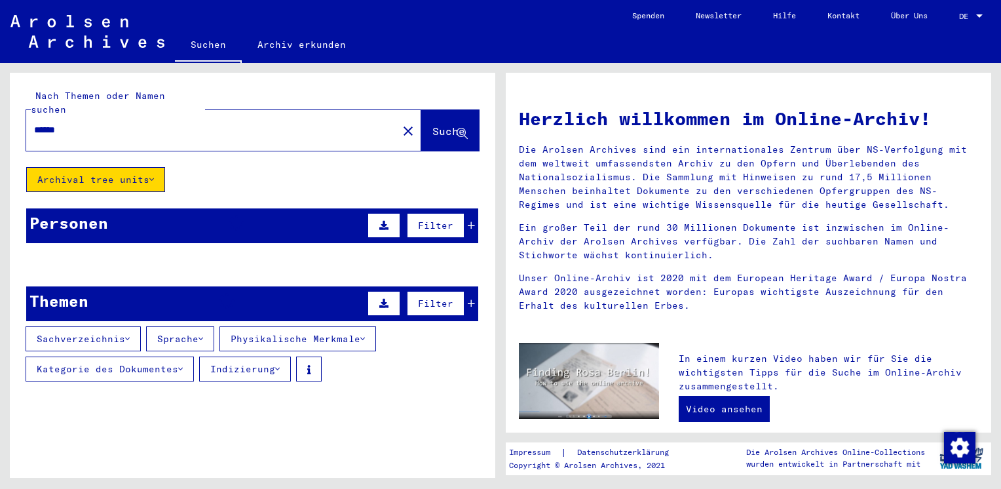
click at [456, 218] on div "Filter" at bounding box center [419, 225] width 111 height 31
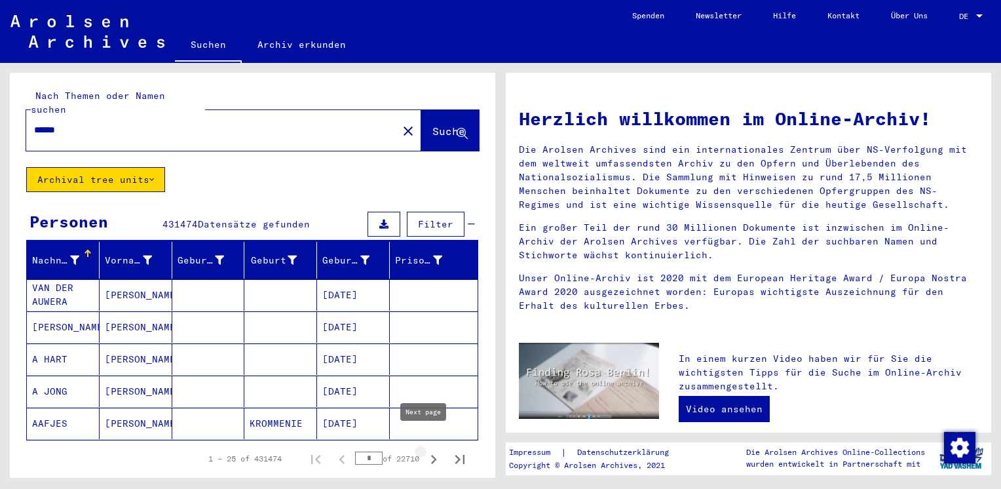
click at [425, 450] on icon "Next page" at bounding box center [434, 459] width 18 height 18
type input "*"
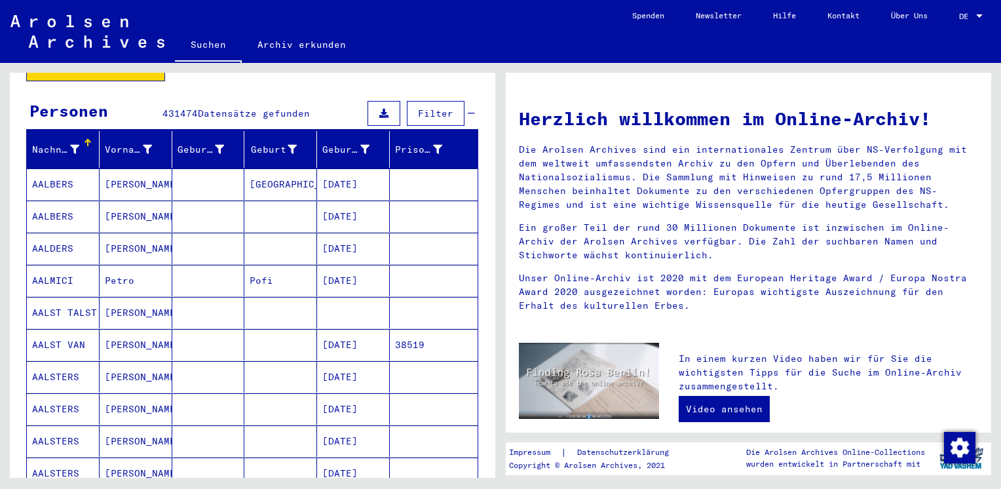
scroll to position [0, 0]
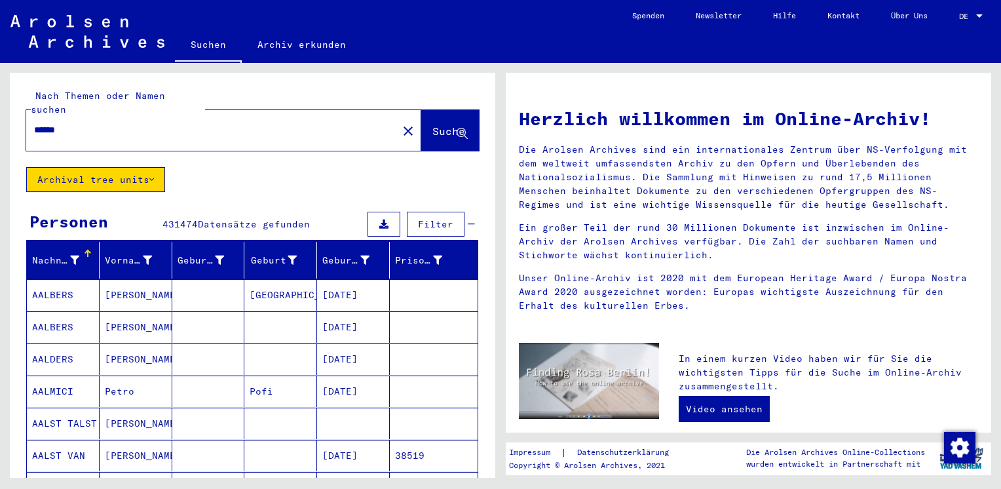
click at [100, 123] on input "******" at bounding box center [208, 130] width 348 height 14
type input "**********"
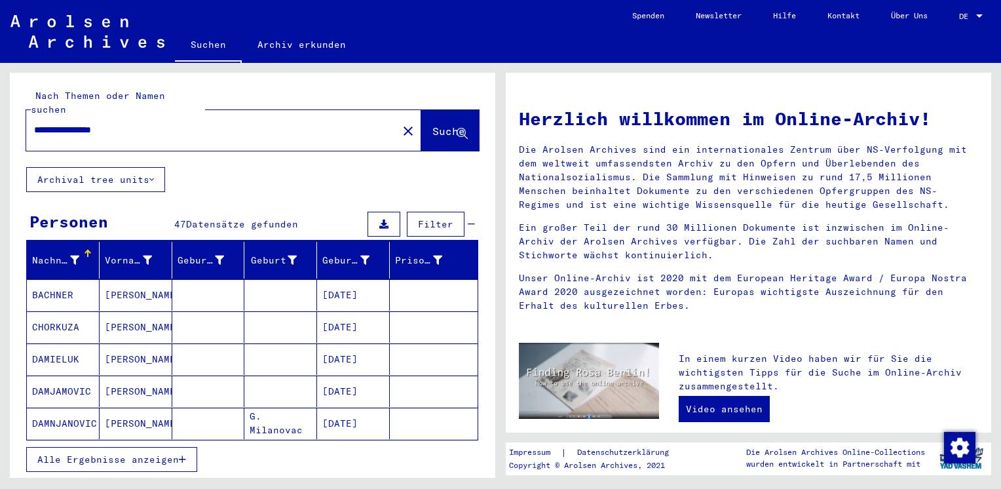
click at [178, 447] on button "Alle Ergebnisse anzeigen" at bounding box center [111, 459] width 171 height 25
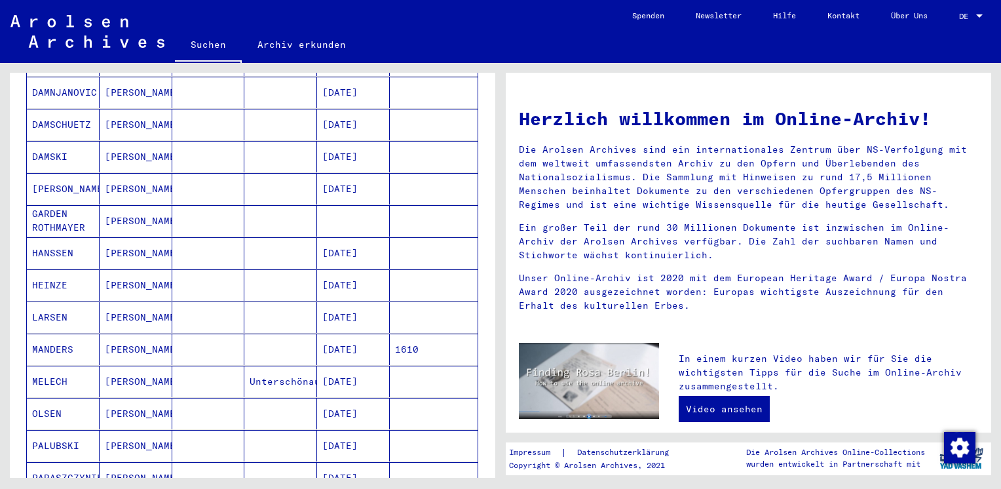
scroll to position [726, 0]
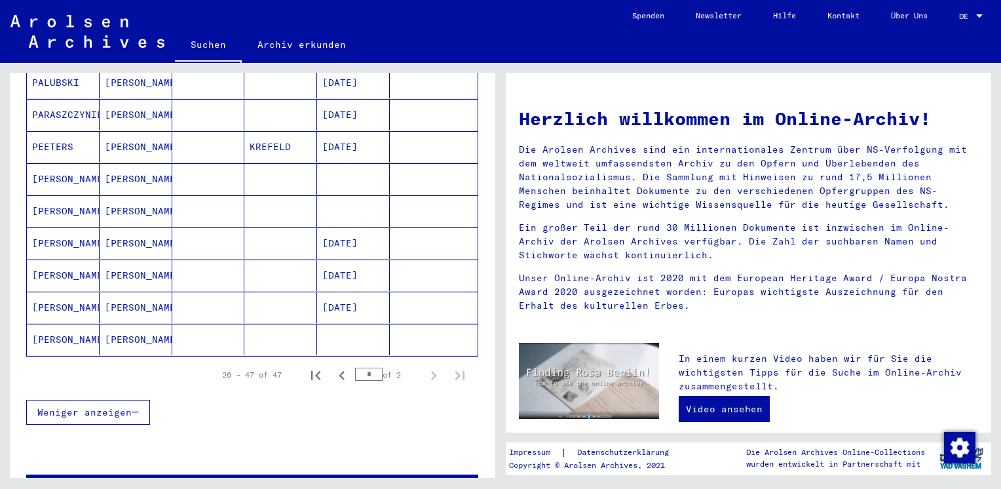
click at [52, 324] on mat-cell "[PERSON_NAME]" at bounding box center [63, 339] width 73 height 31
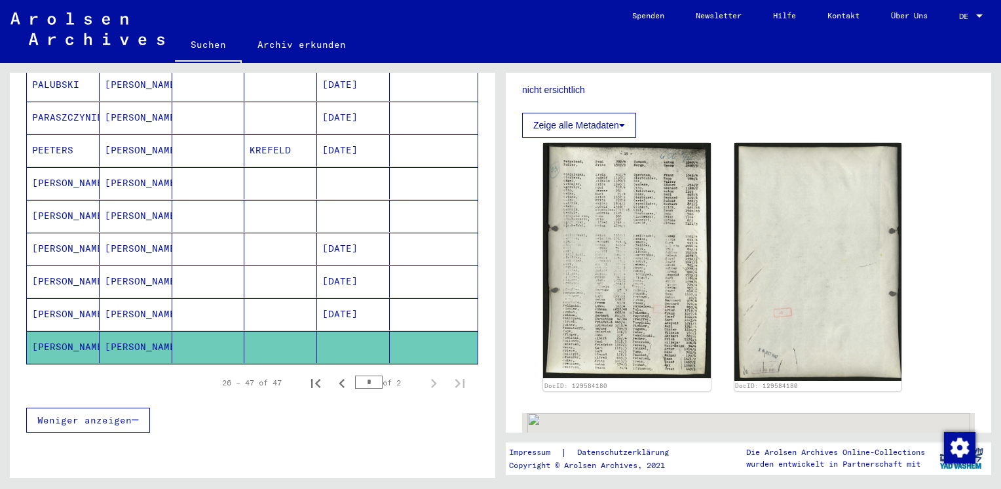
scroll to position [341, 0]
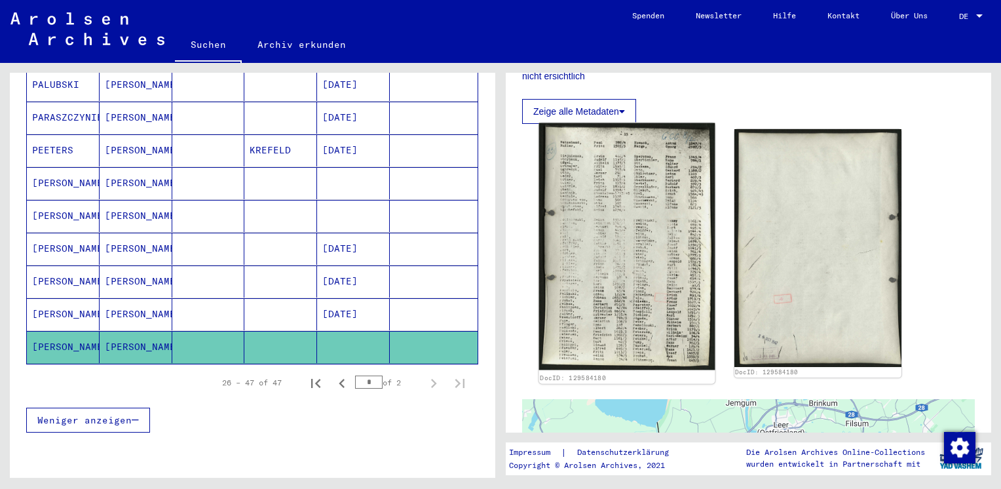
click at [589, 261] on img at bounding box center [627, 246] width 176 height 247
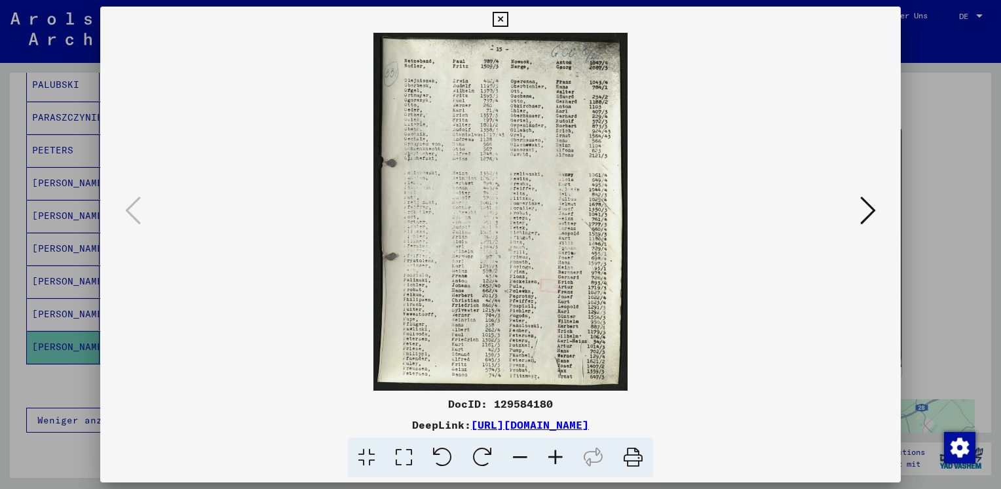
click at [573, 431] on div "DeepLink: [URL][DOMAIN_NAME]" at bounding box center [500, 425] width 801 height 16
click at [573, 429] on link "[URL][DOMAIN_NAME]" at bounding box center [530, 424] width 118 height 13
click at [866, 208] on icon at bounding box center [869, 210] width 16 height 31
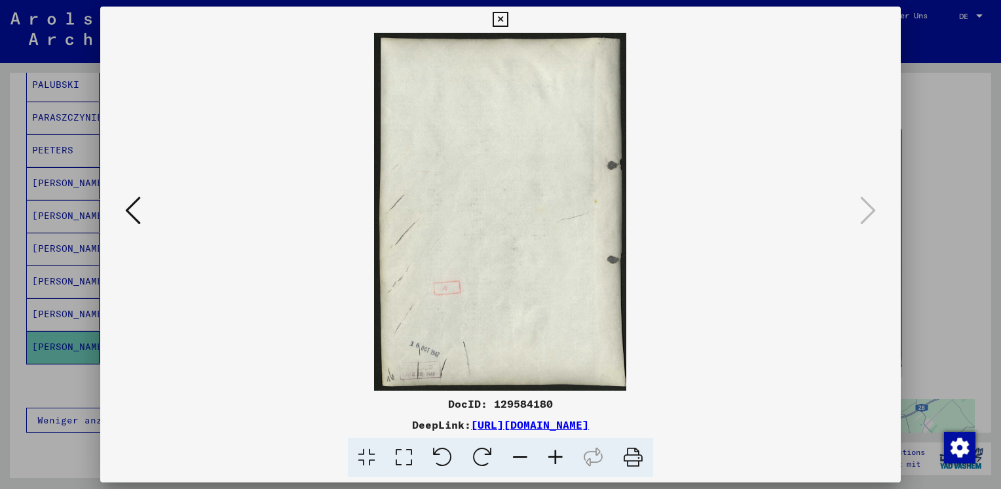
click at [500, 7] on button at bounding box center [500, 20] width 23 height 26
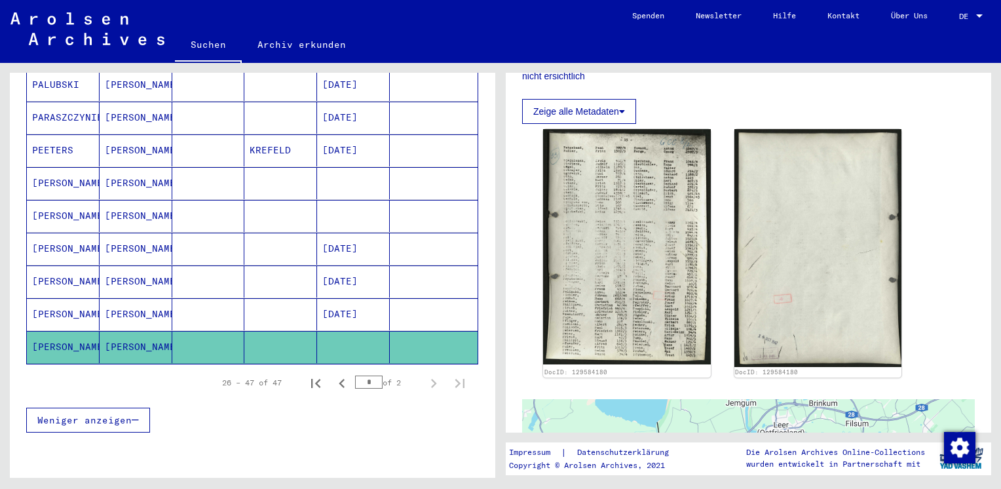
click at [165, 298] on mat-cell "[PERSON_NAME]" at bounding box center [136, 314] width 73 height 32
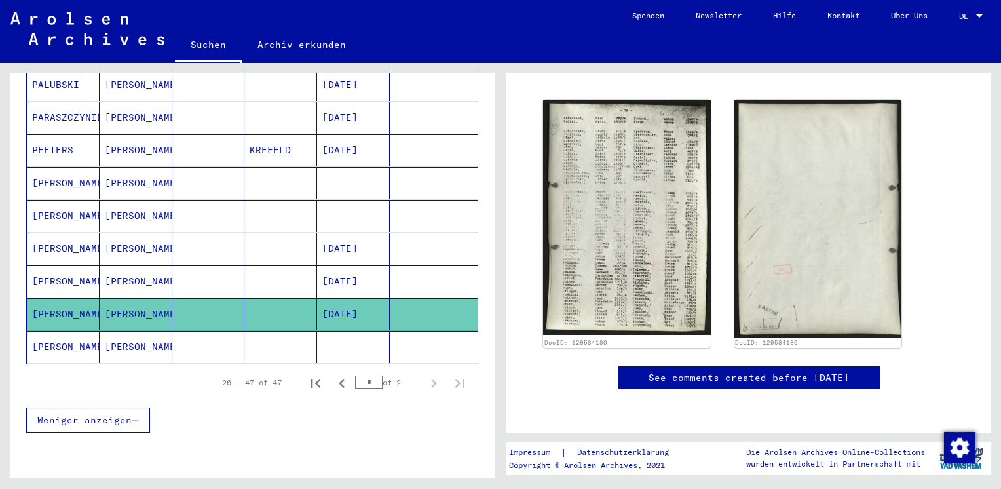
scroll to position [133, 0]
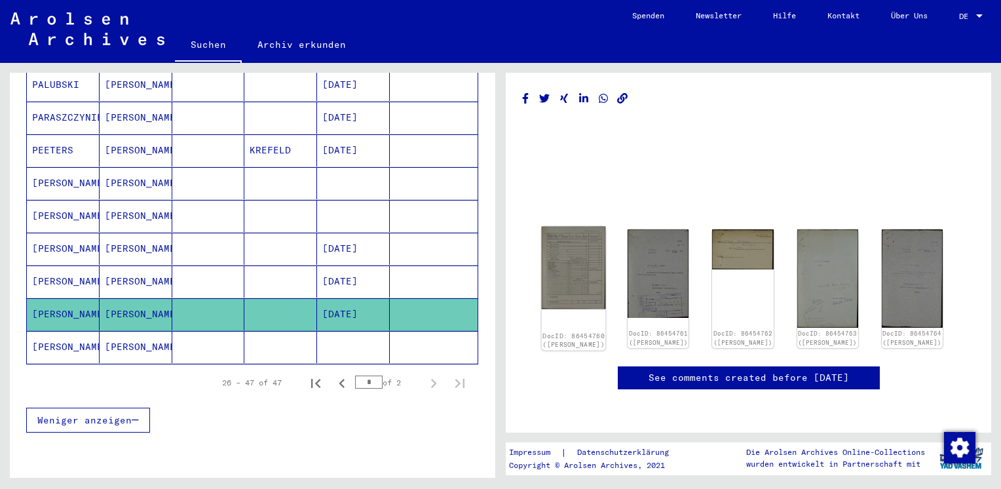
click at [566, 227] on div "DocID: 86454760 ([PERSON_NAME])" at bounding box center [574, 289] width 64 height 124
click at [576, 227] on img at bounding box center [574, 268] width 64 height 83
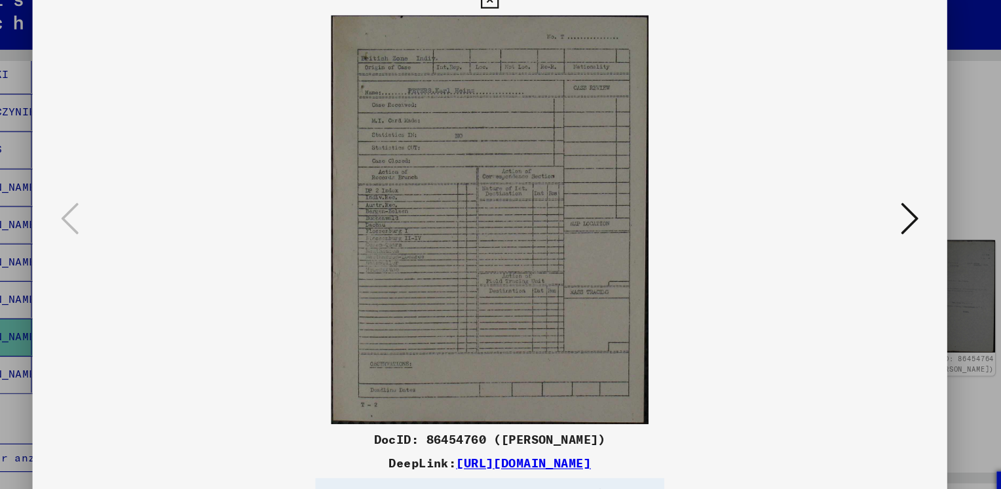
click at [589, 425] on link "[URL][DOMAIN_NAME]" at bounding box center [530, 424] width 118 height 13
